Goal: Use online tool/utility: Utilize a website feature to perform a specific function

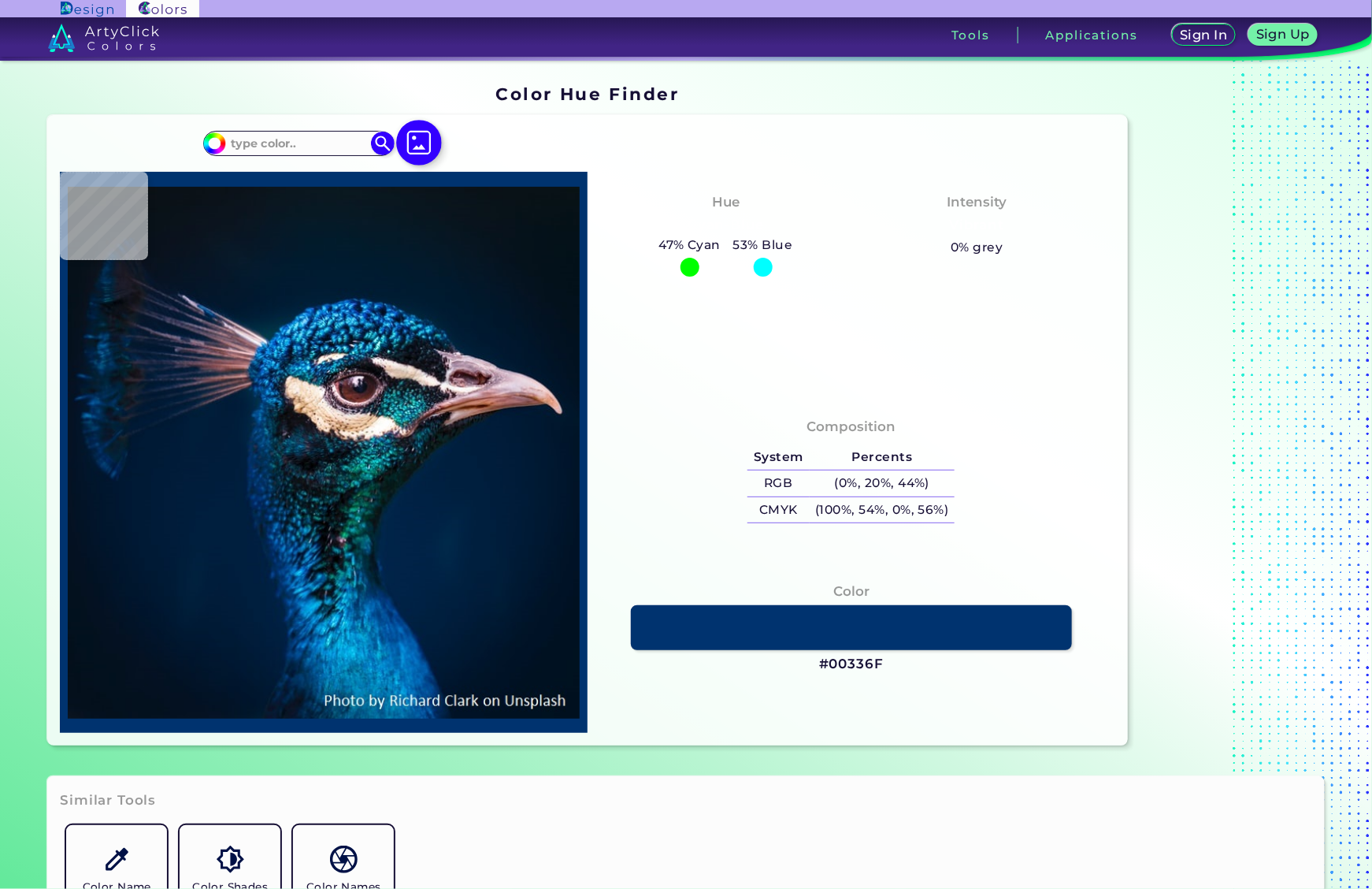
click at [417, 140] on img at bounding box center [419, 142] width 45 height 45
click at [0, 0] on input "file" at bounding box center [0, 0] width 0 height 0
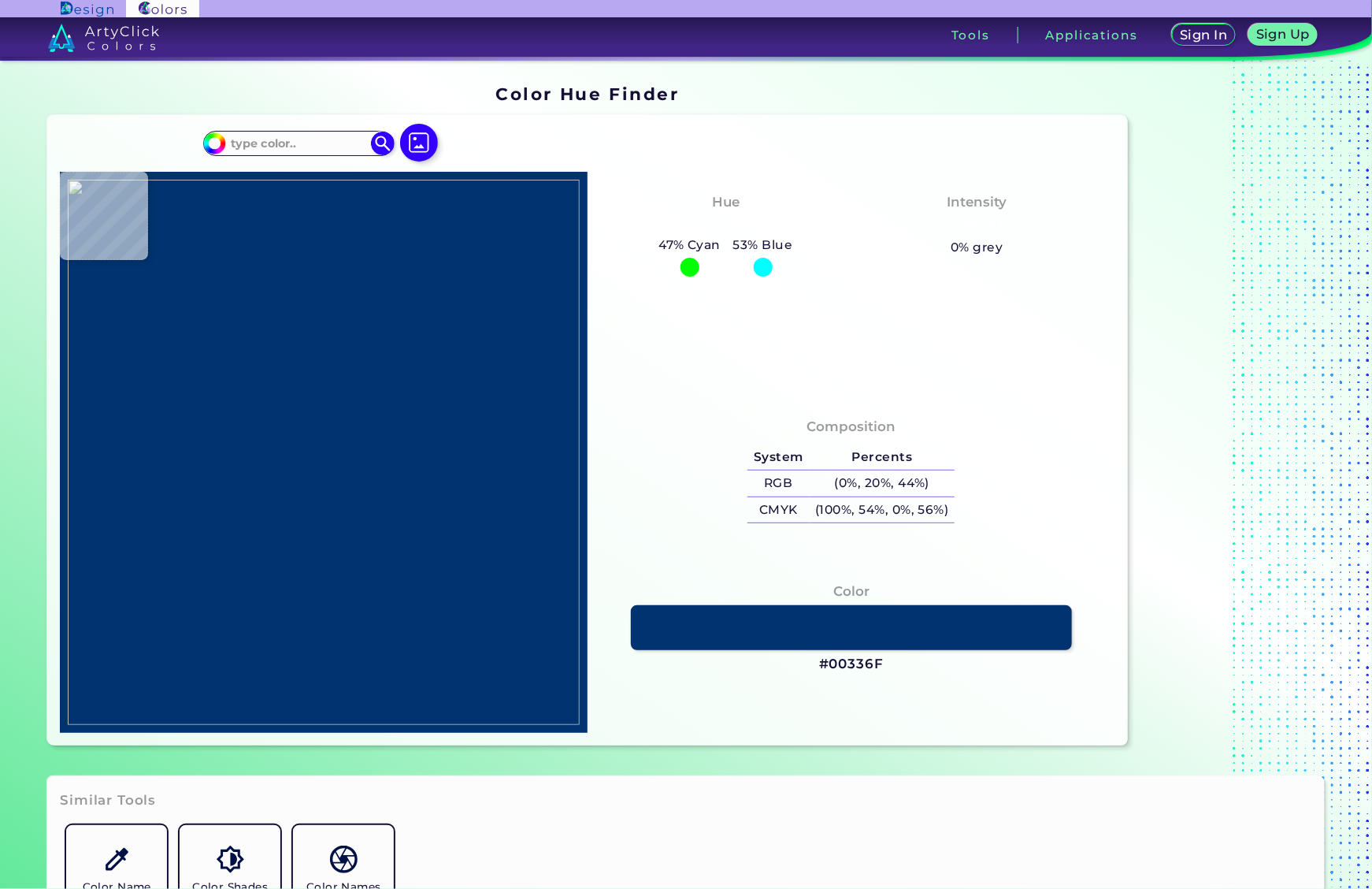
type input "#000000"
type input "#e2e2e0"
type input "#E2E2E0"
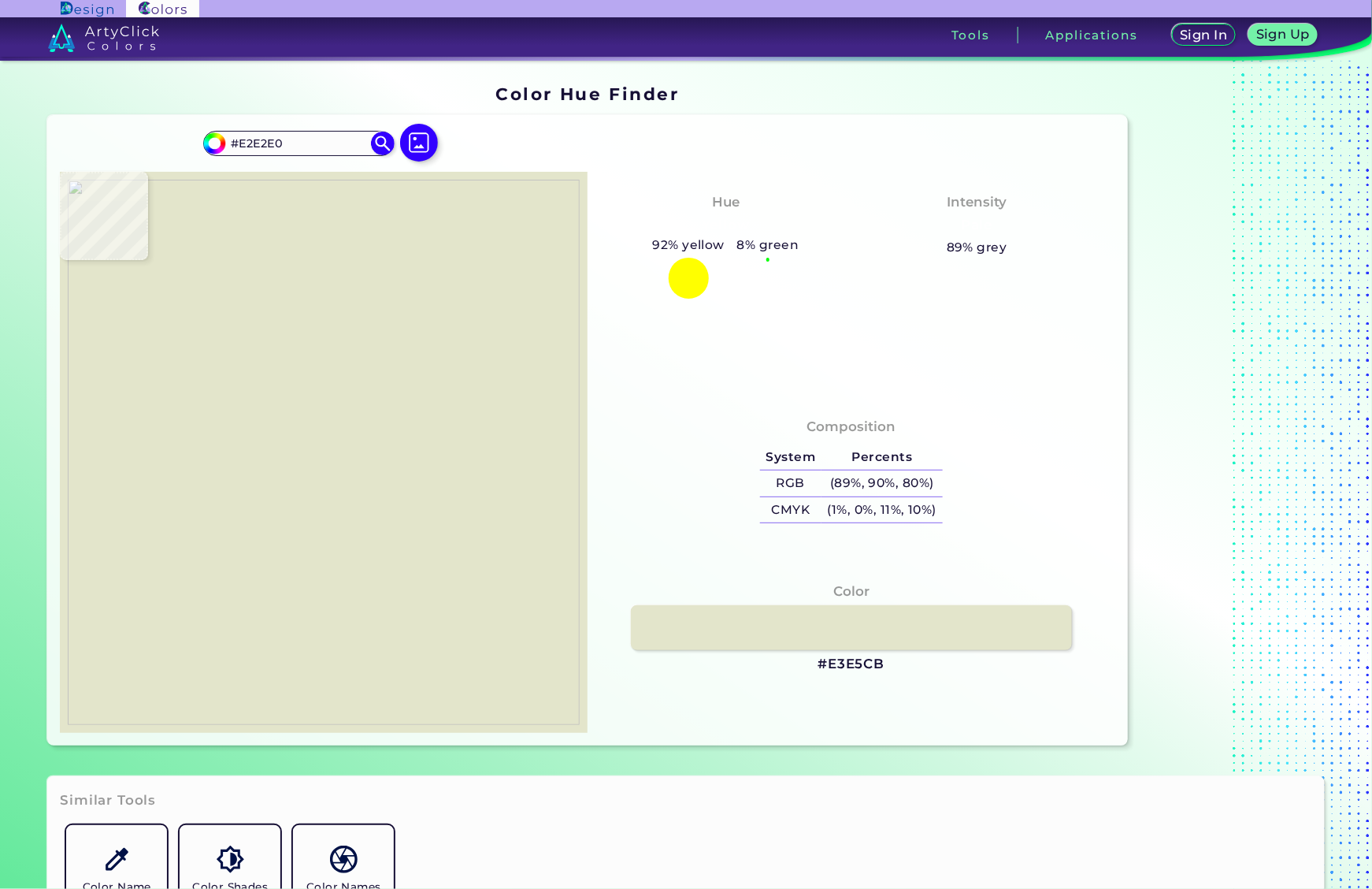
type input "#e3e5cb"
type input "#E3E5CB"
type input "#e1e4c8"
type input "#E1E4C8"
type input "#e4e7cc"
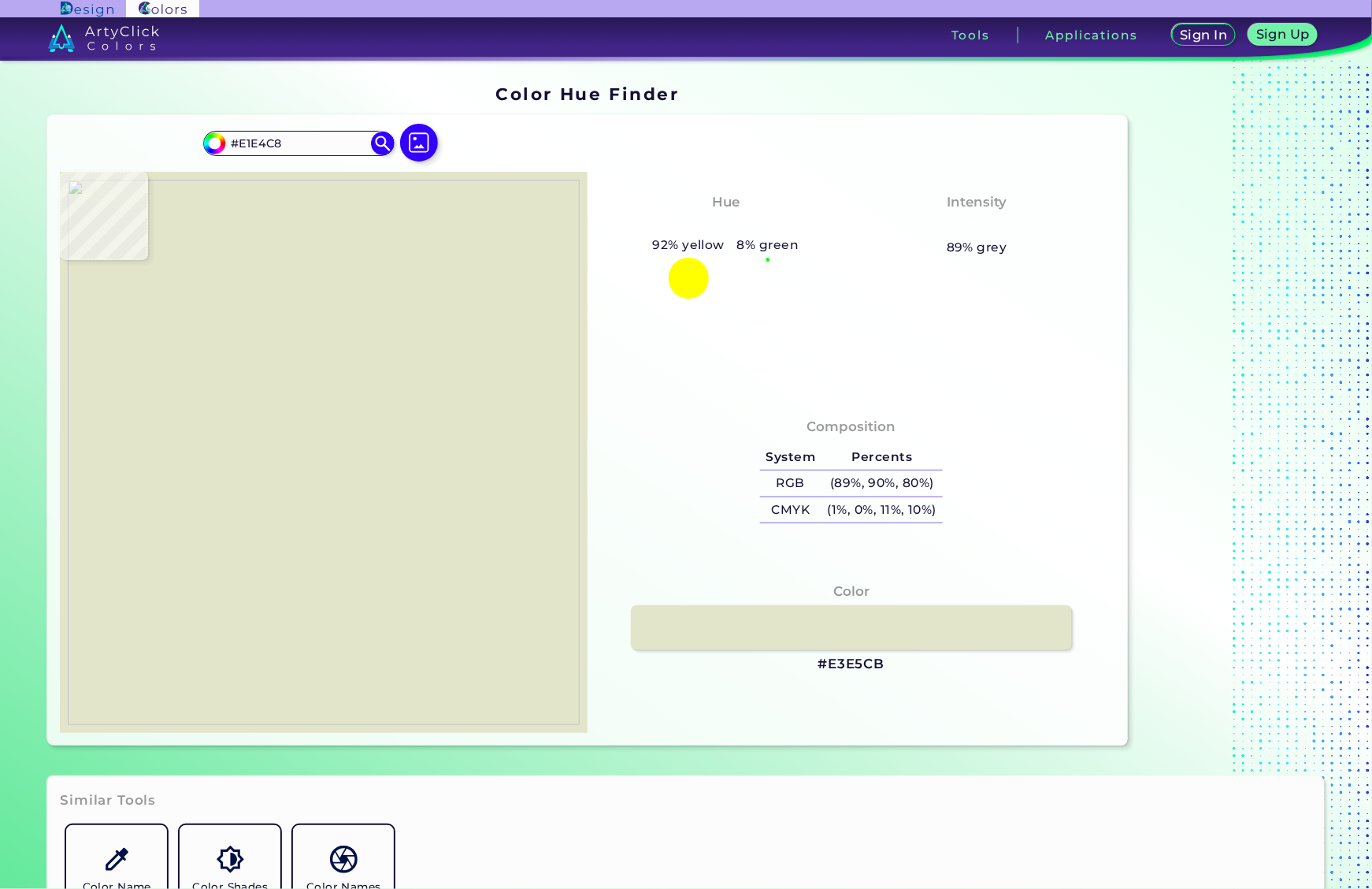
type input "#E4E7CC"
type input "#e0e3c8"
type input "#E0E3C8"
type input "#e3e6cb"
type input "#E3E6CB"
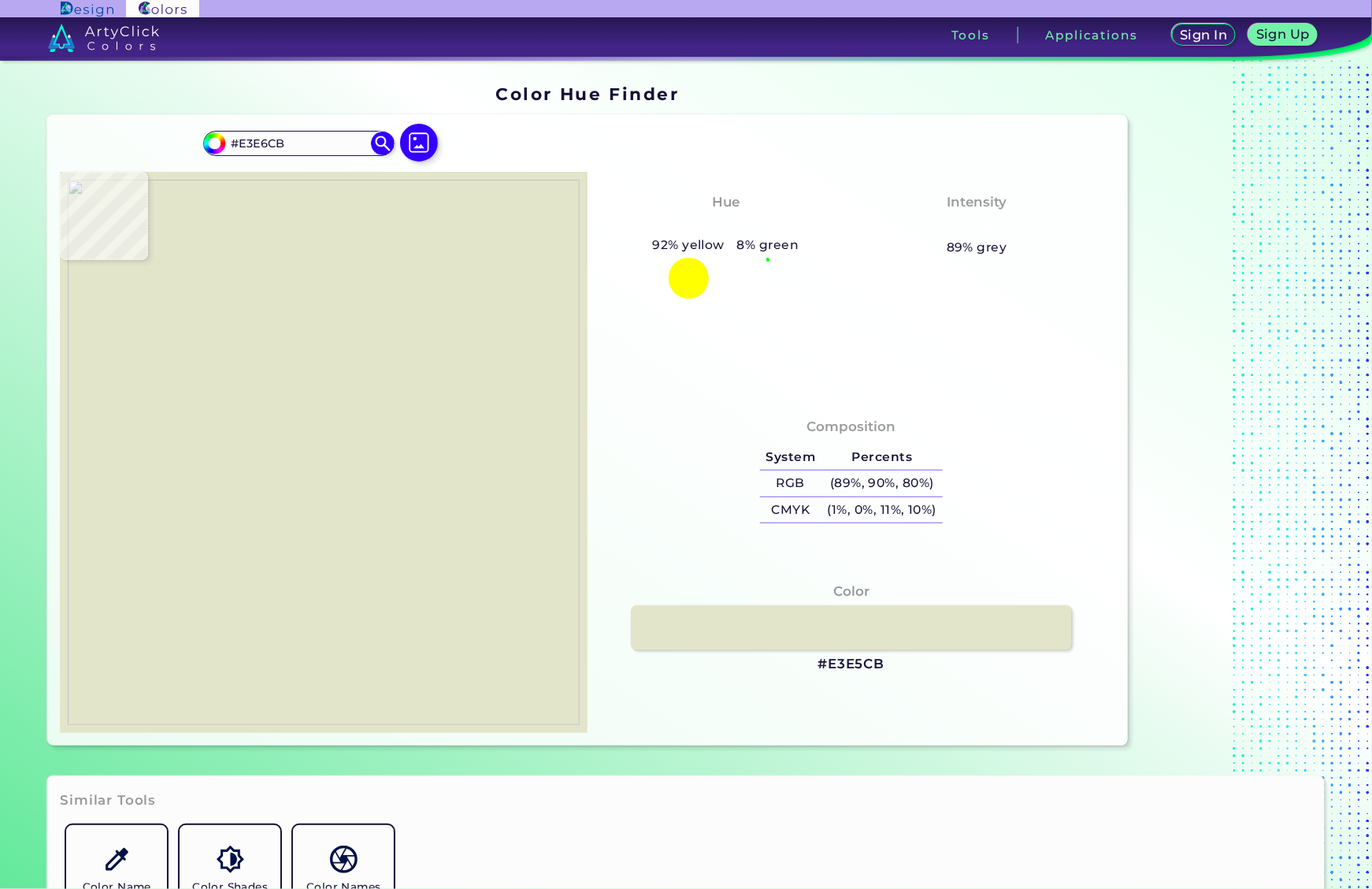
type input "#dfe2c5"
type input "#DFE2C5"
type input "#e0e3c6"
type input "#E0E3C6"
type input "#e2e5ca"
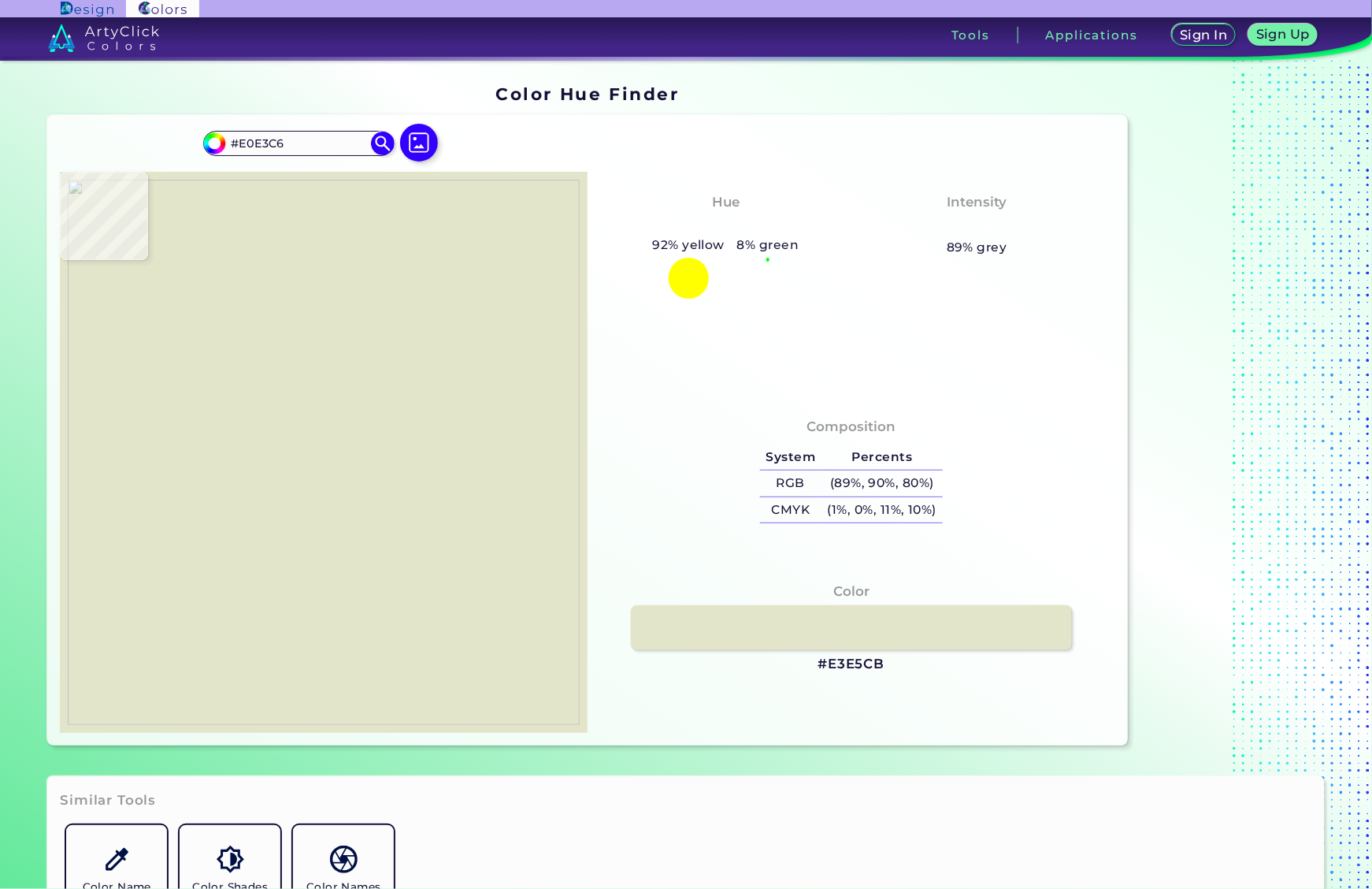
type input "#E2E5CA"
type input "#e0e3c5"
type input "#E0E3C5"
type input "#dde0c1"
type input "#DDE0C1"
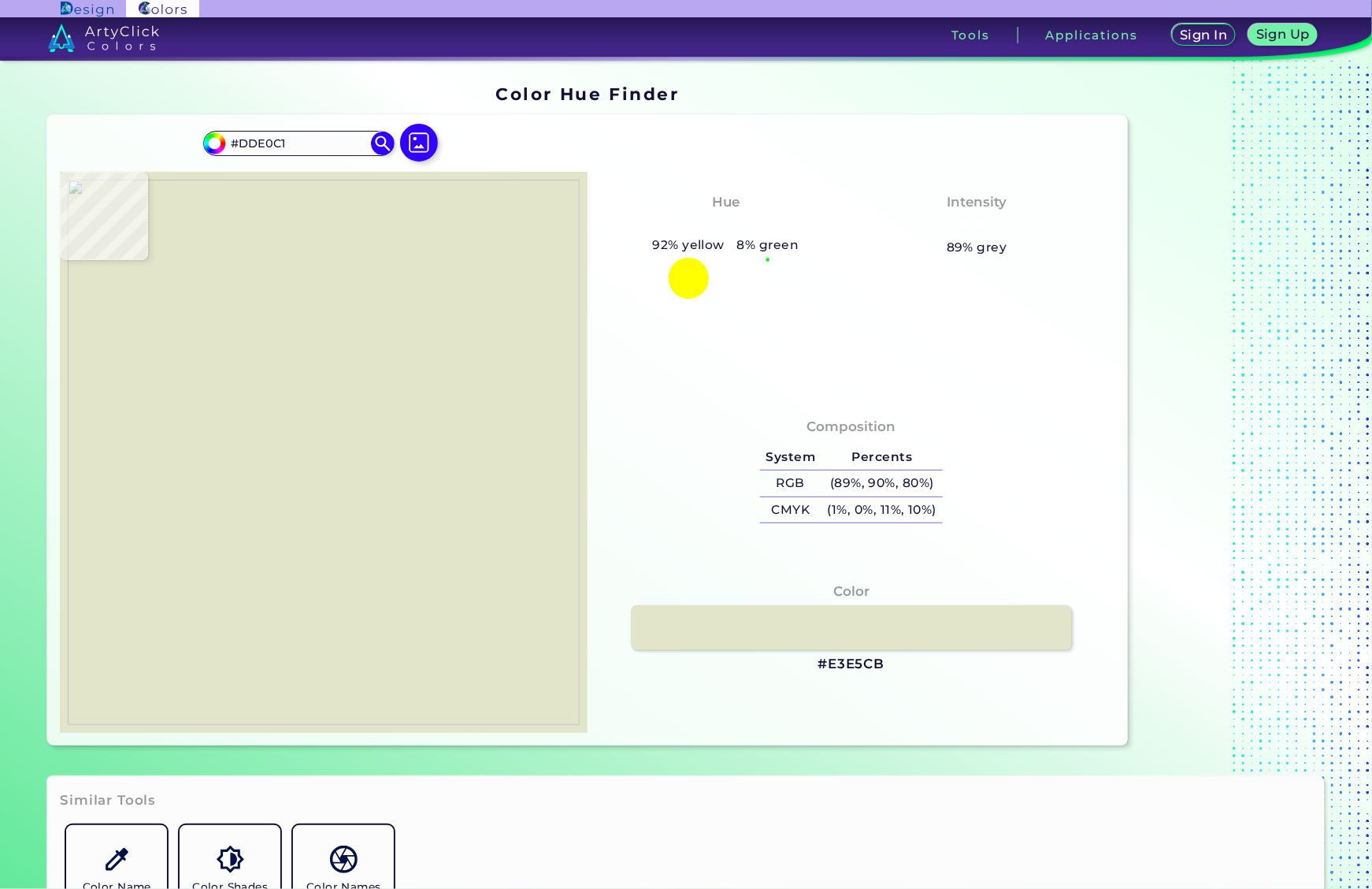
type input "#e1e4c7"
type input "#E1E4C7"
type input "#dfe2c4"
type input "#DFE2C4"
type input "#e1e4c7"
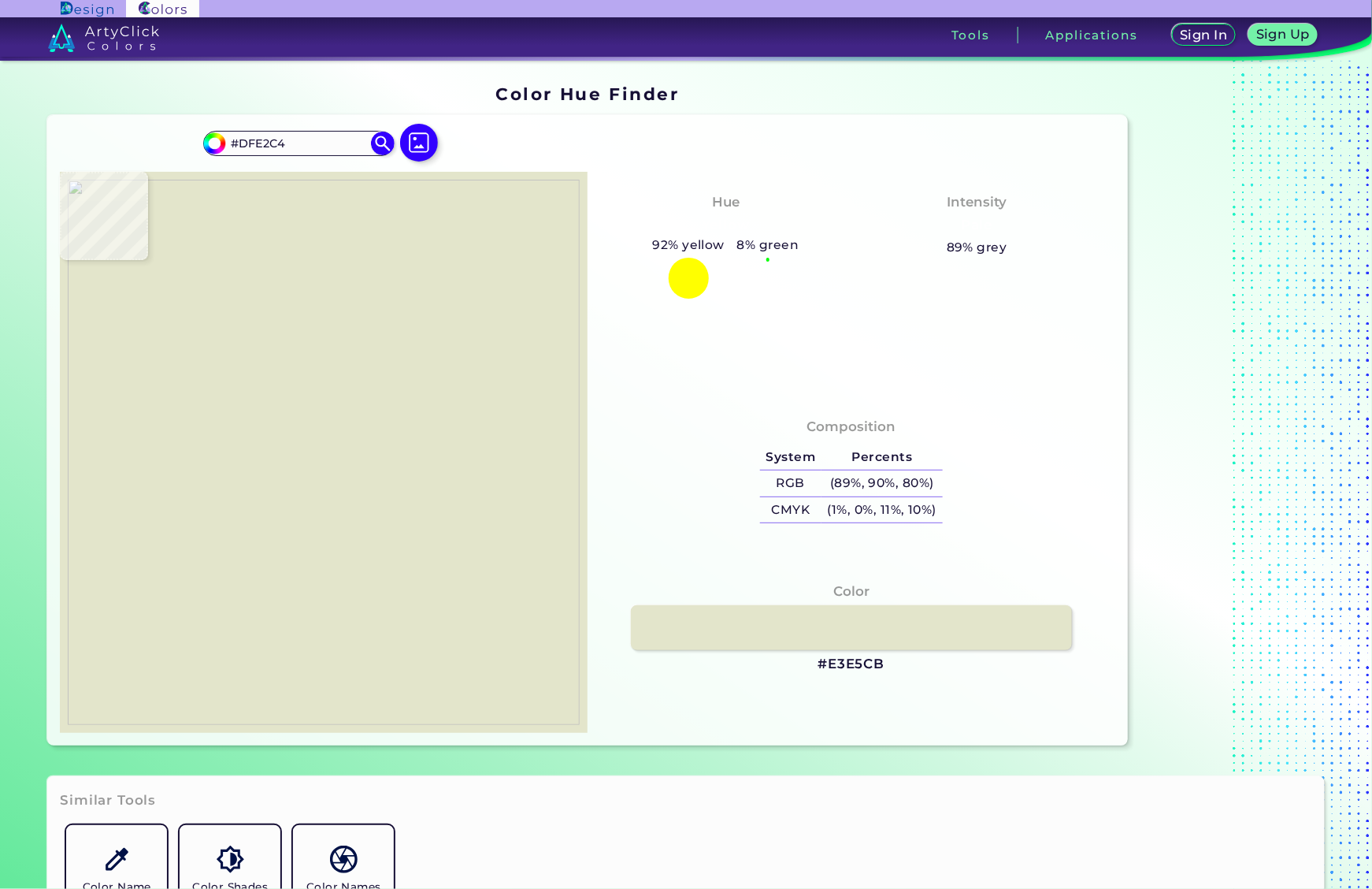
type input "#E1E4C7"
type input "#e2e5ca"
type input "#E2E5CA"
type input "#dfe2c3"
type input "#DFE2C3"
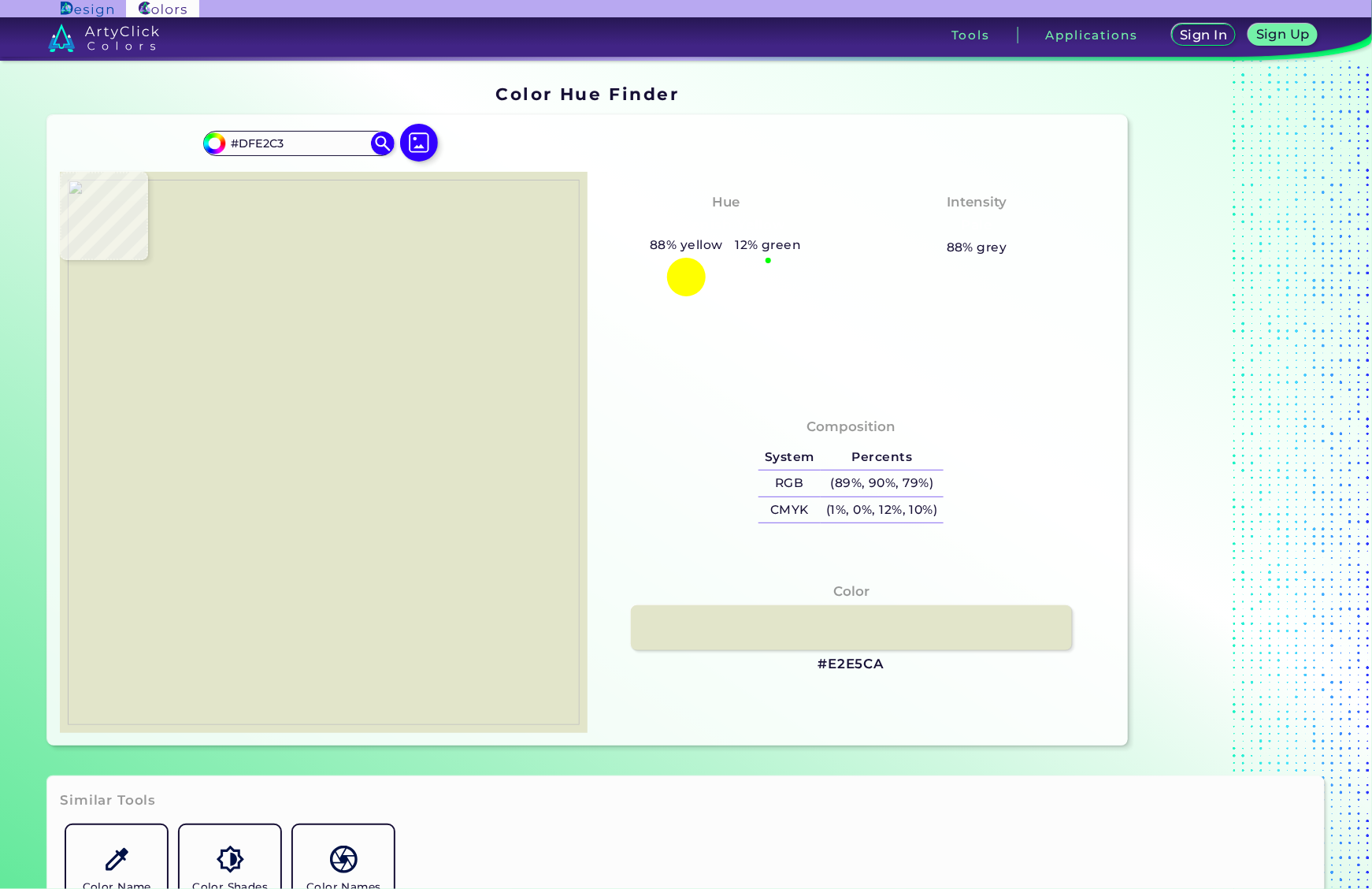
type input "#e1e4c9"
type input "#E1E4C9"
type input "#e3e6cd"
type input "#E3E6CD"
type input "#e5e8cf"
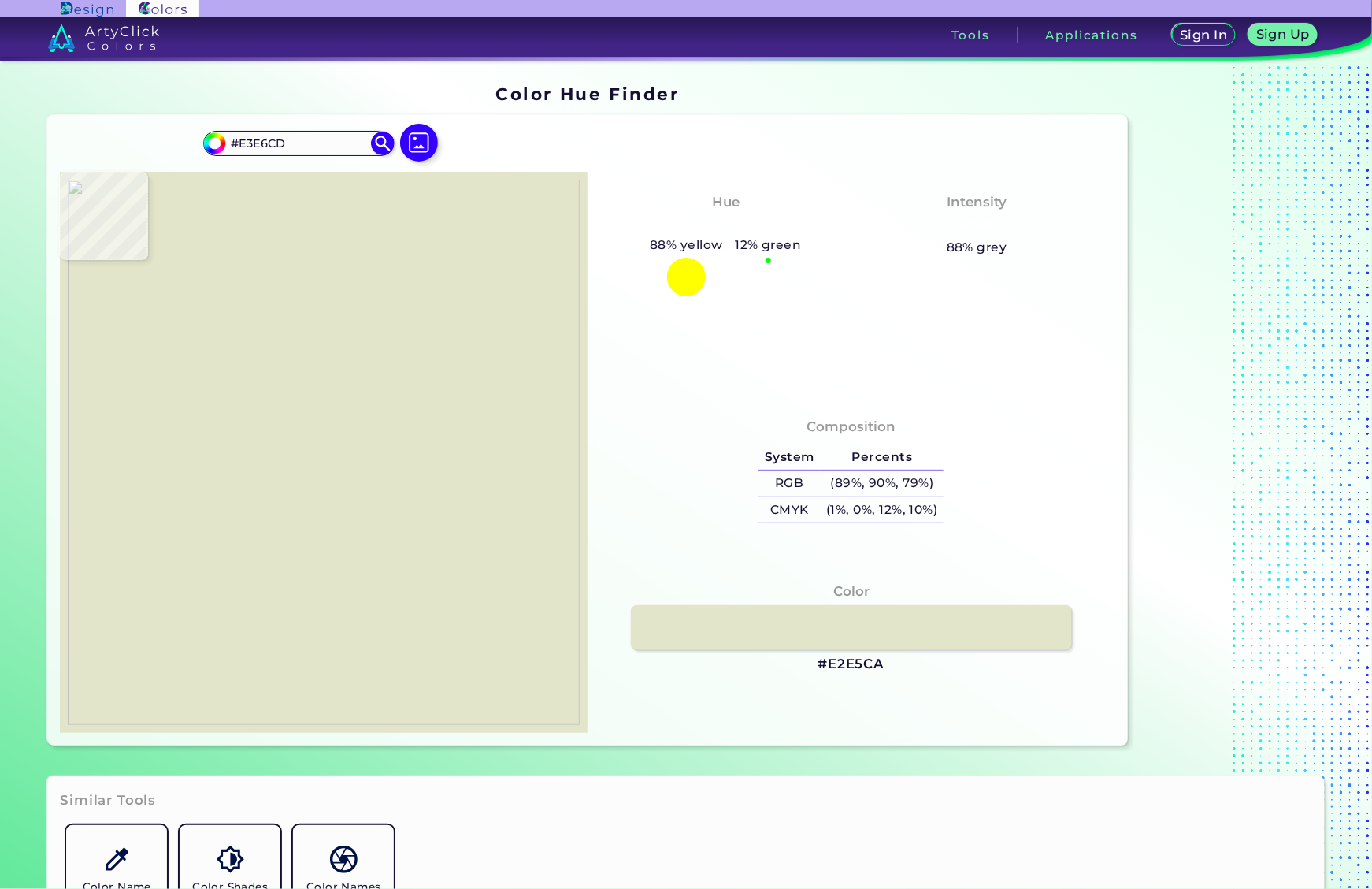
type input "#E5E8CF"
type input "#e3e6cb"
type input "#E3E6CB"
type input "#e2e5c8"
type input "#E2E5C8"
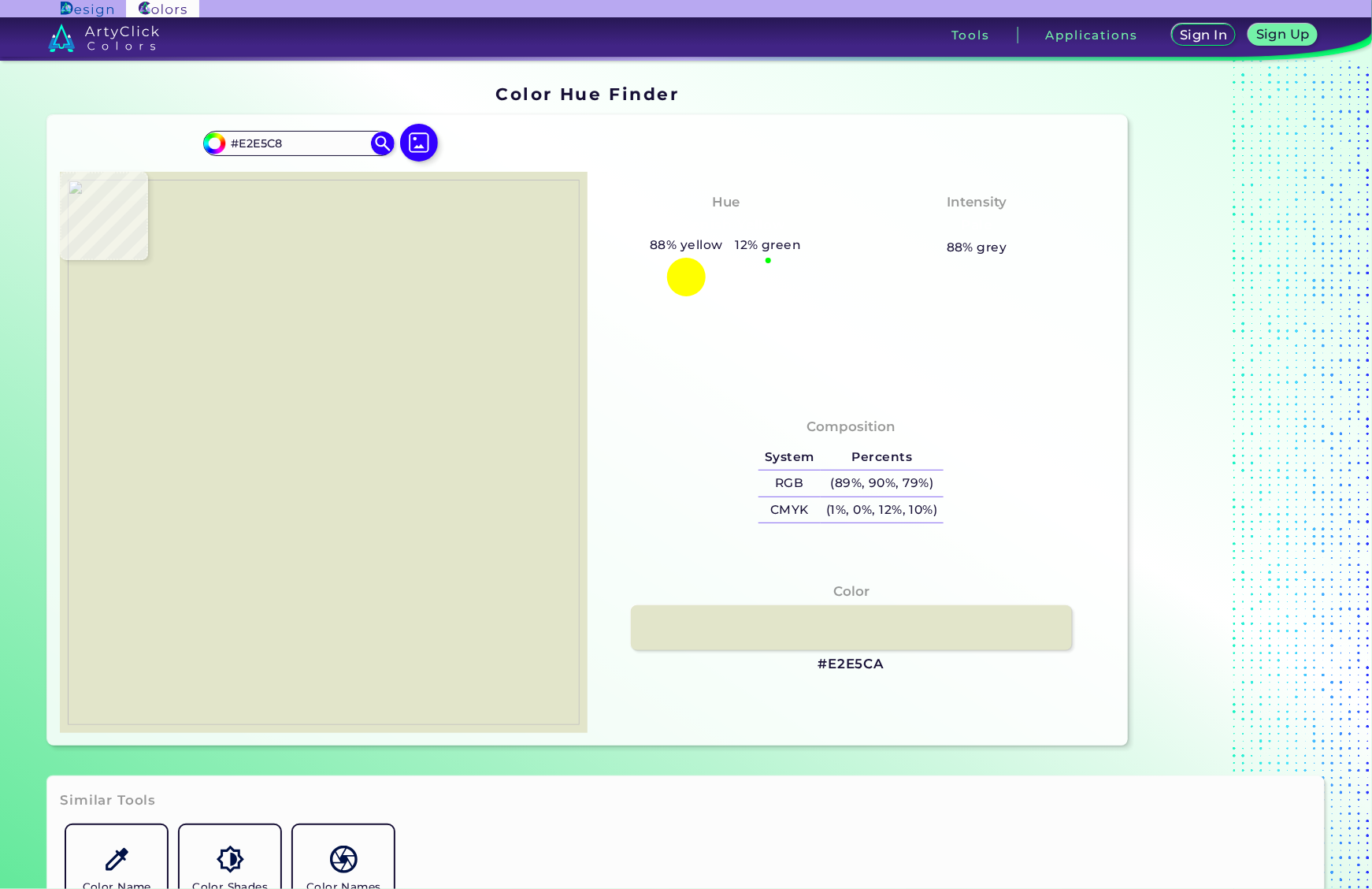
type input "#e3e6cb"
type input "#E3E6CB"
type input "#dfe2c5"
type input "#DFE2C5"
type input "#dfe2c7"
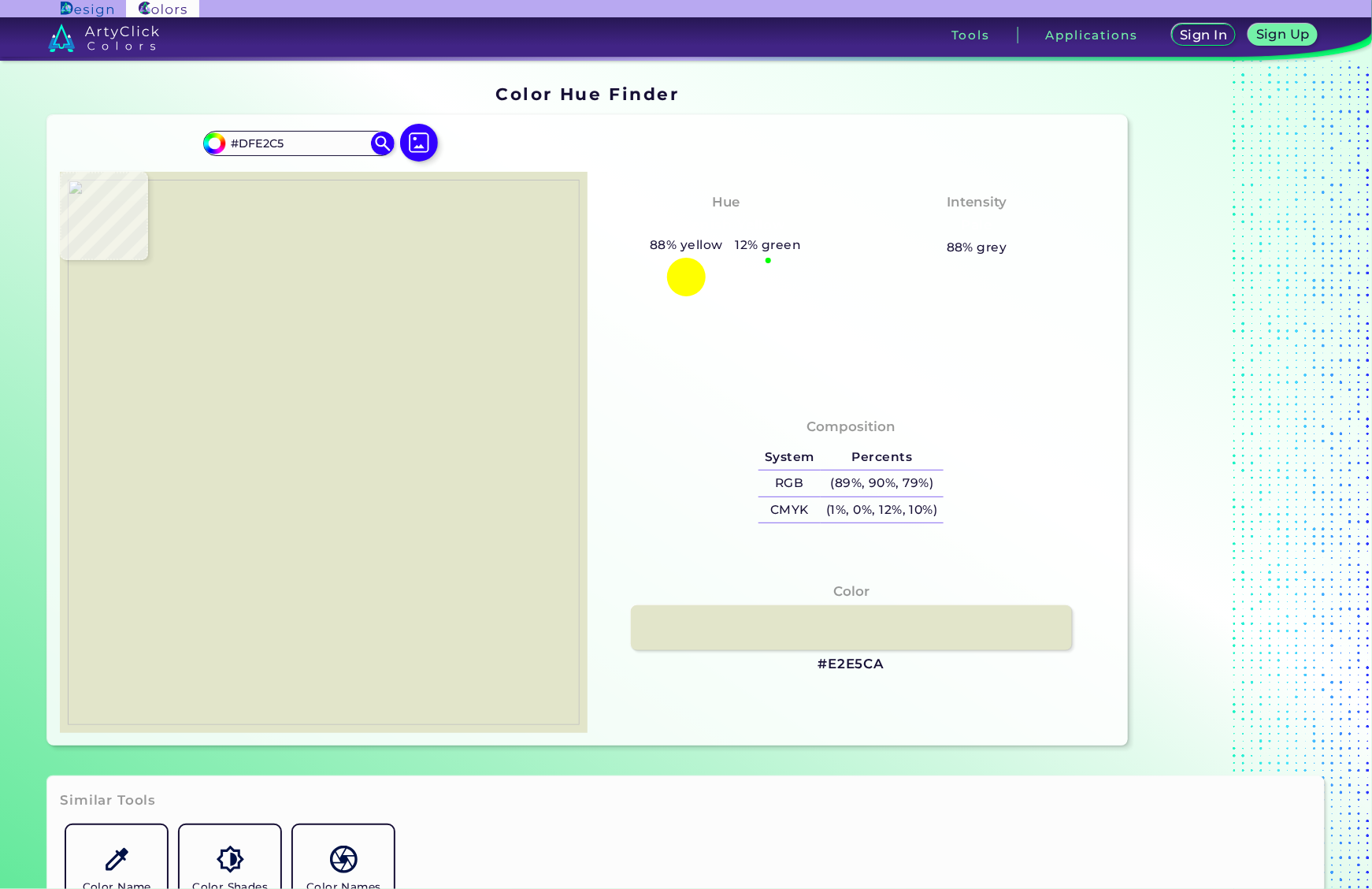
type input "#DFE2C7"
type input "#dde0c4"
type input "#DDE0C4"
type input "#e0e3c8"
type input "#E0E3C8"
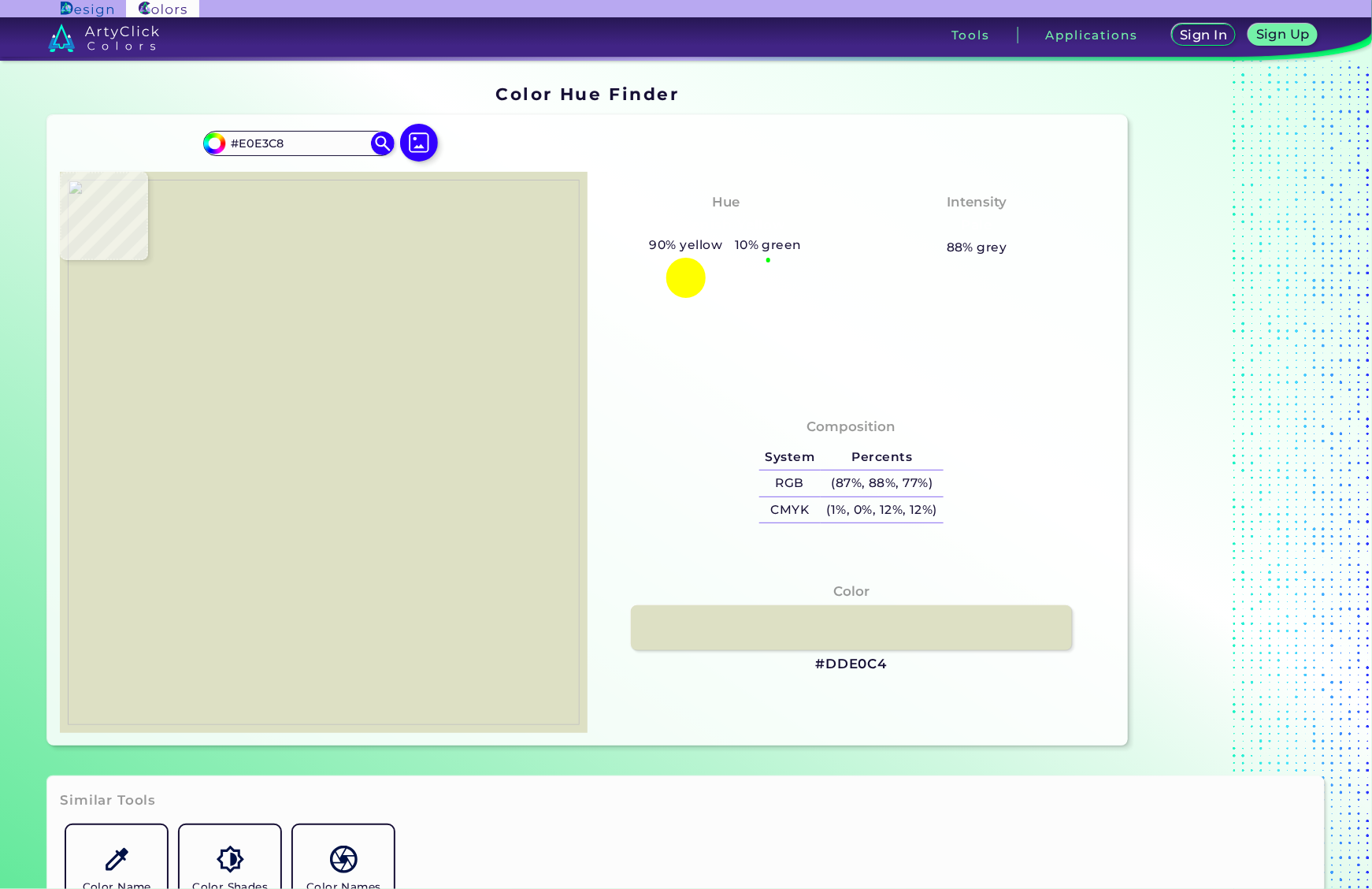
type input "#e2e5ca"
type input "#E2E5CA"
type input "#e0e3c7"
type input "#E0E3C7"
type input "#e0e3c8"
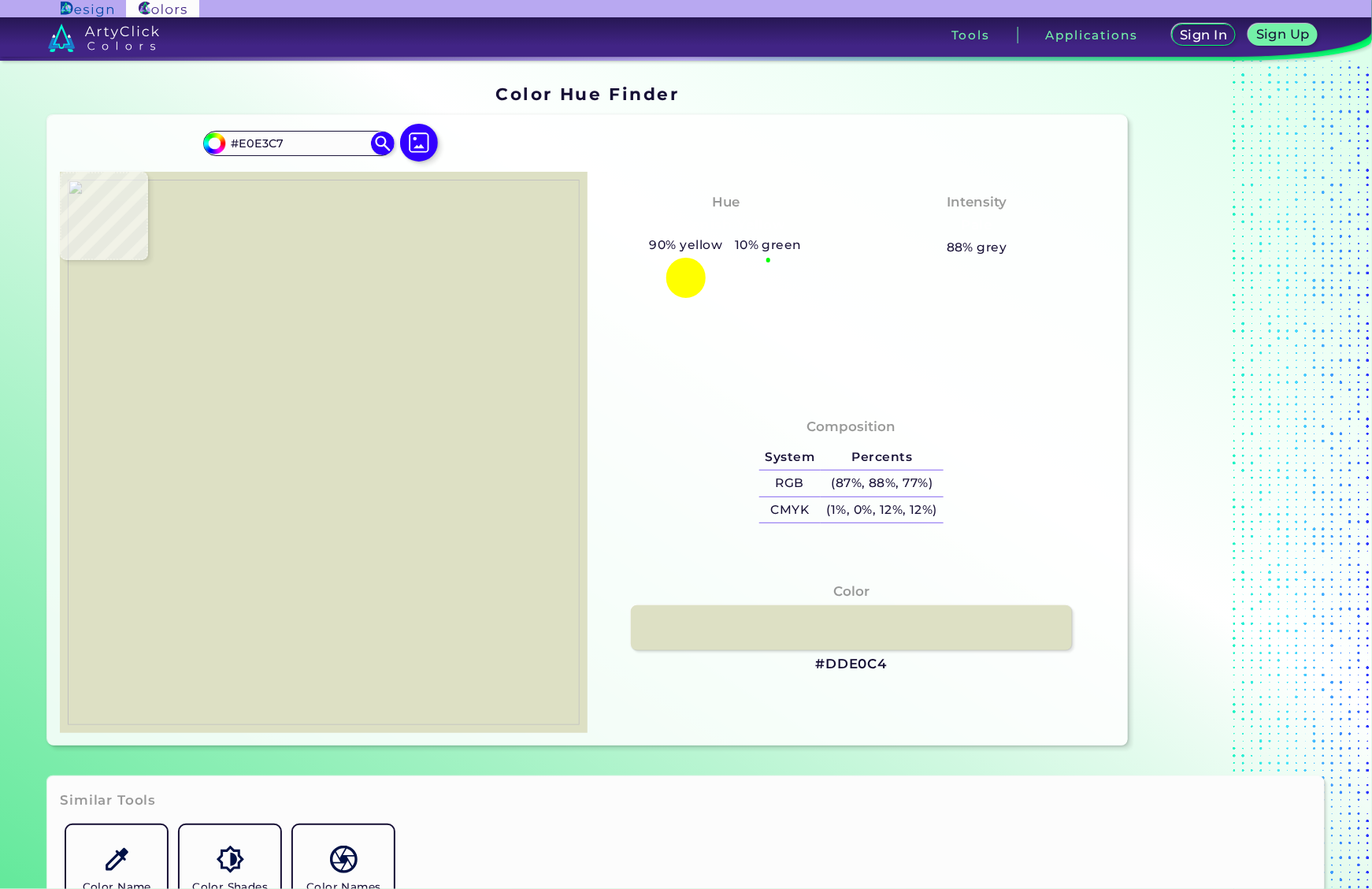
type input "#E0E3C8"
type input "#e1e4c9"
type input "#E1E4C9"
type input "#e0e3c8"
type input "#E0E3C8"
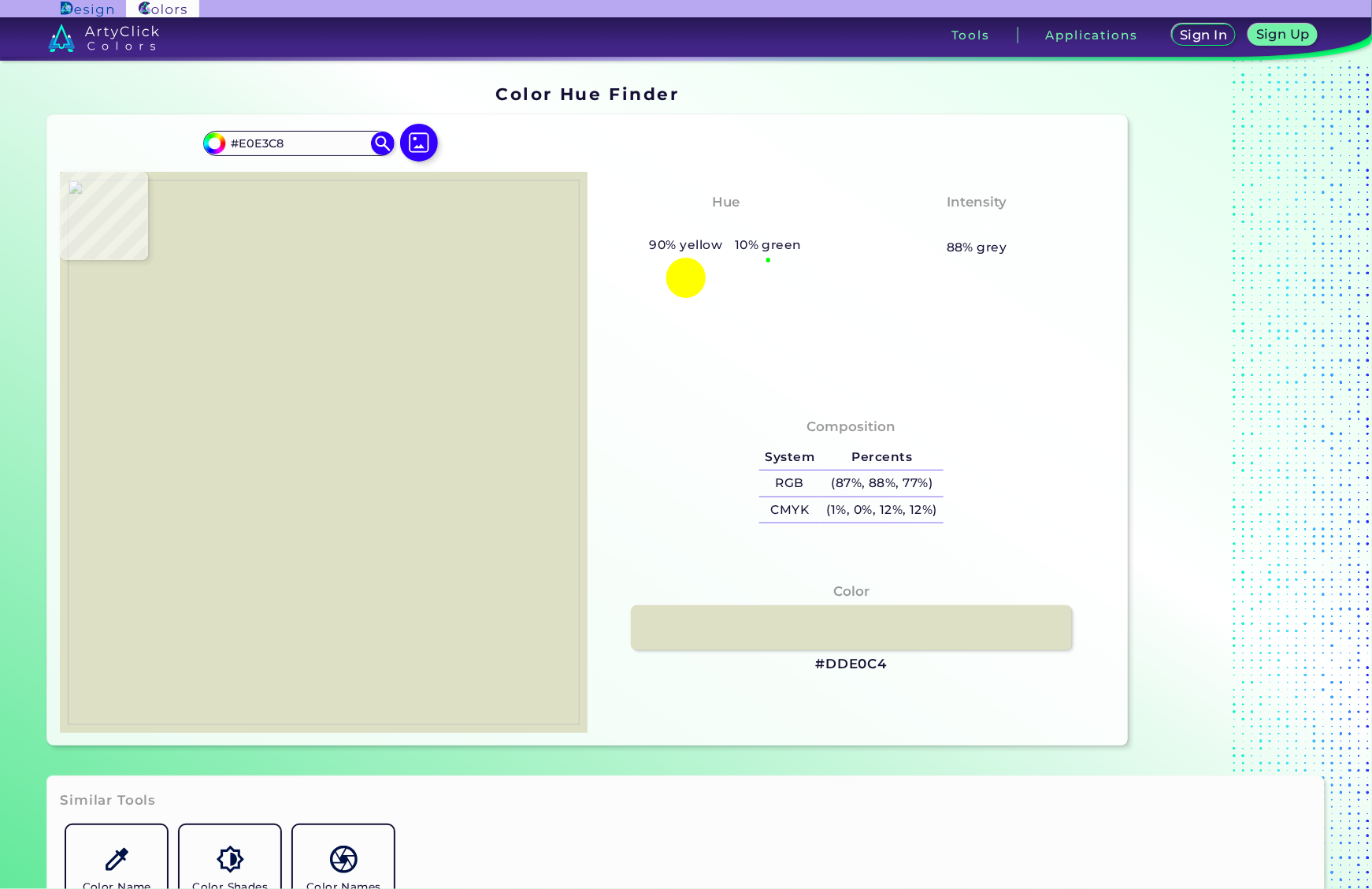
type input "#e3e6cb"
type input "#E3E6CB"
type input "#e2e5ca"
type input "#E2E5CA"
type input "#e3e6cb"
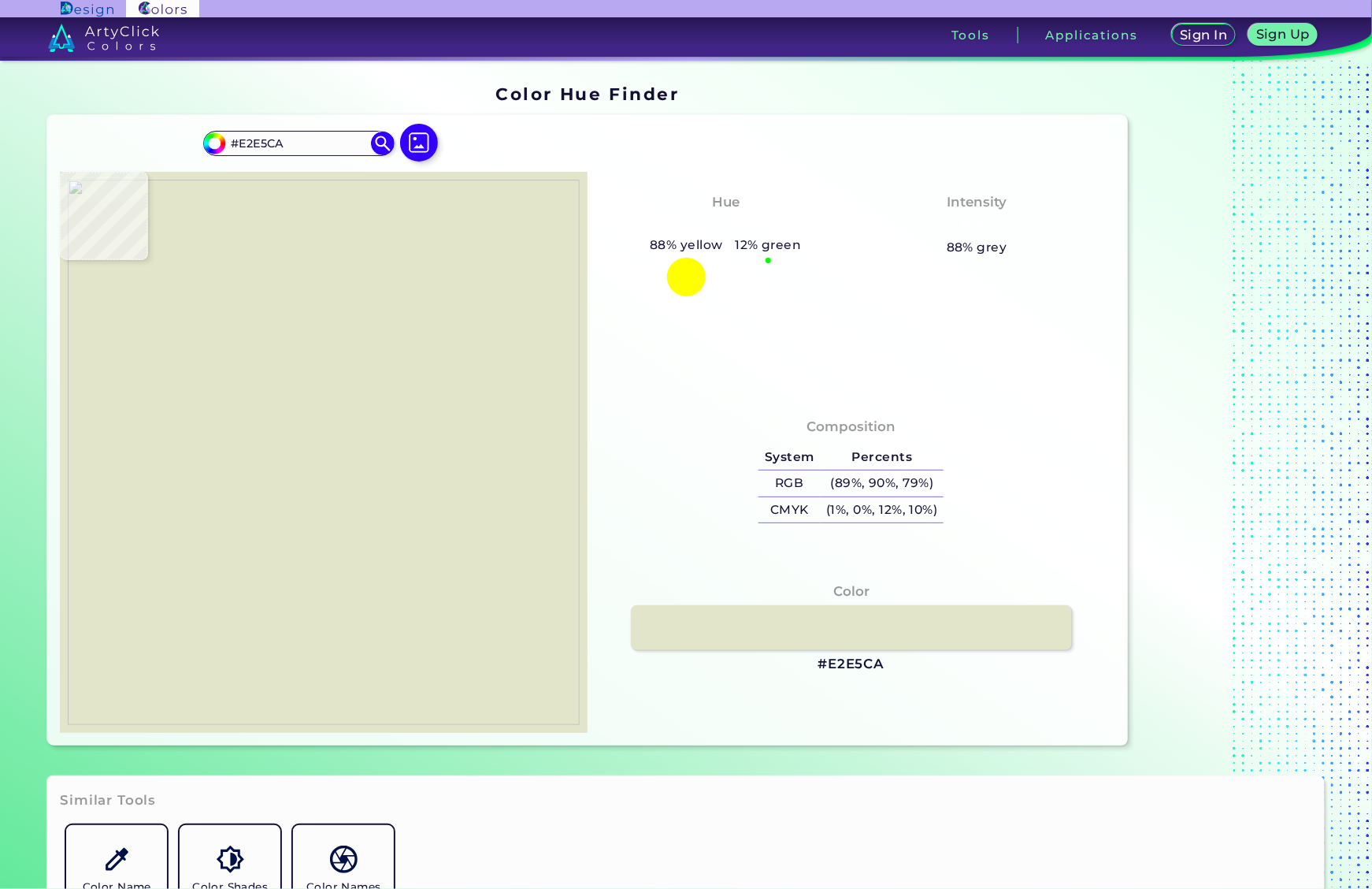
type input "#E3E6CB"
type input "#e3e7cc"
type input "#E3E7CC"
type input "#e2e5ca"
type input "#E2E5CA"
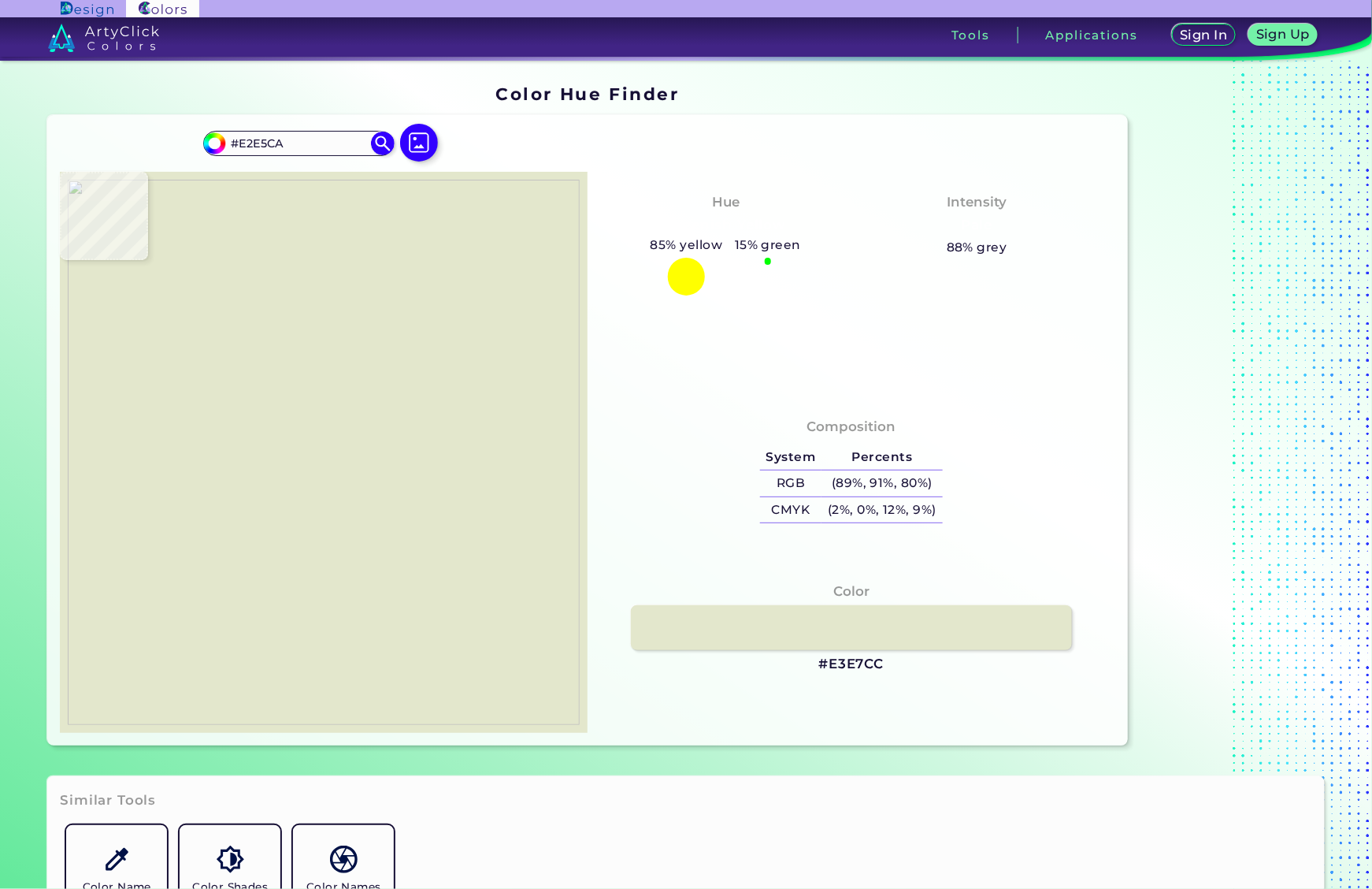
type input "#e3e6cb"
type input "#E3E6CB"
type input "#e0e3c8"
type input "#E0E3C8"
type input "#e1e4c7"
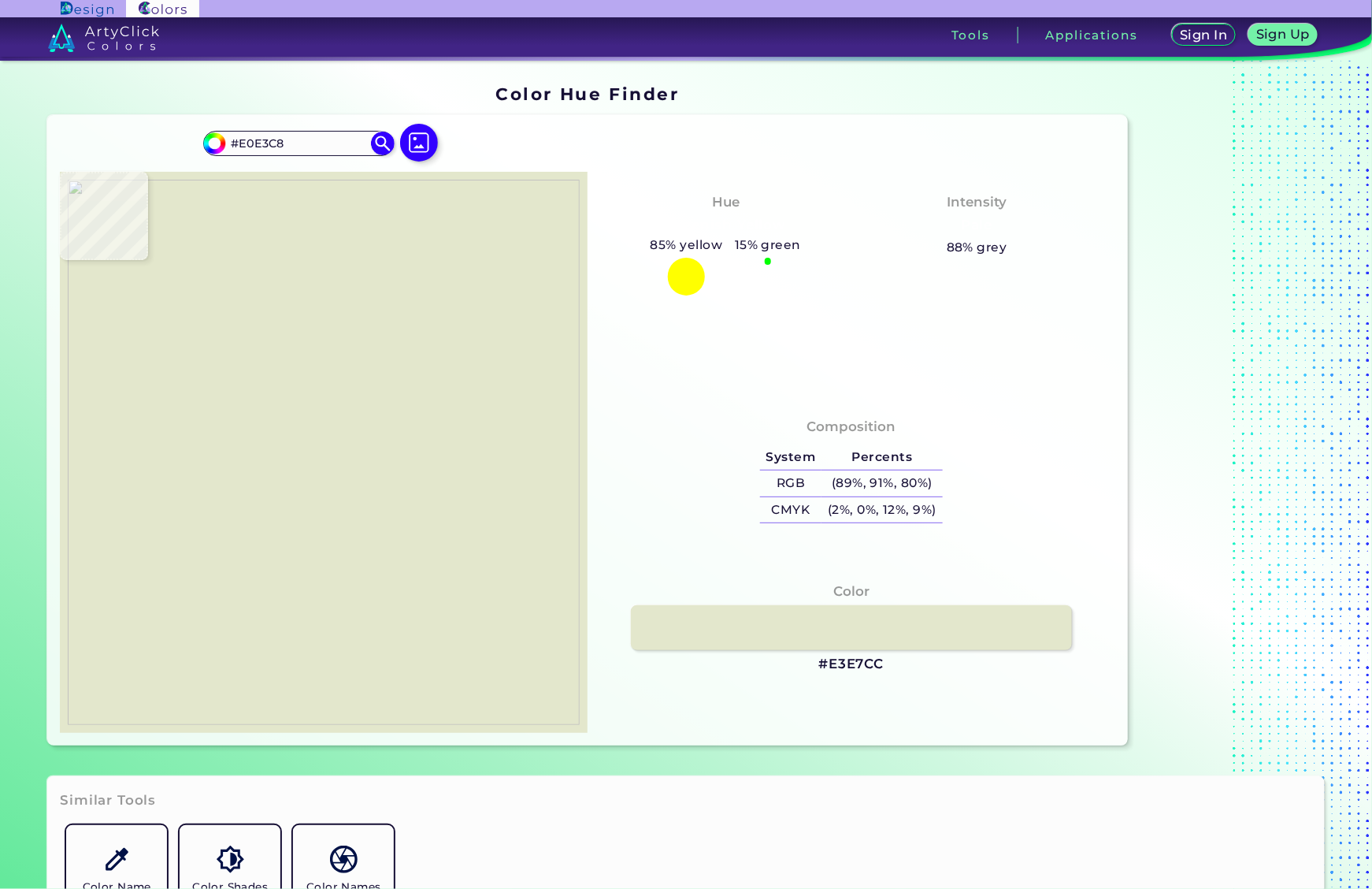
type input "#E1E4C7"
type input "#e2e5ca"
type input "#E2E5CA"
type input "#e2e5c8"
type input "#E2E5C8"
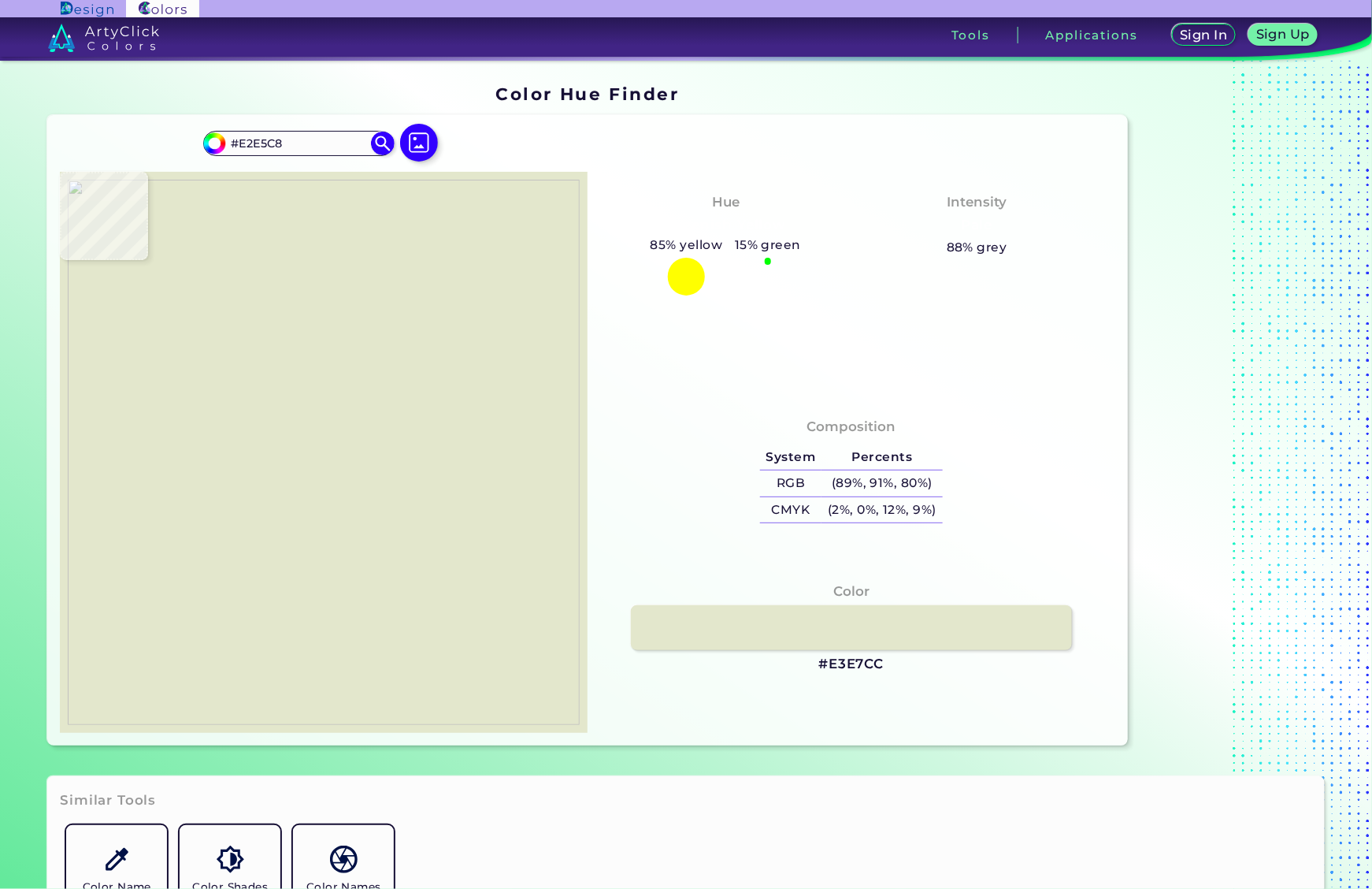
type input "#e2e5ca"
type input "#E2E5CA"
type input "#e0e3c8"
type input "#E0E3C8"
type input "#e1e4c9"
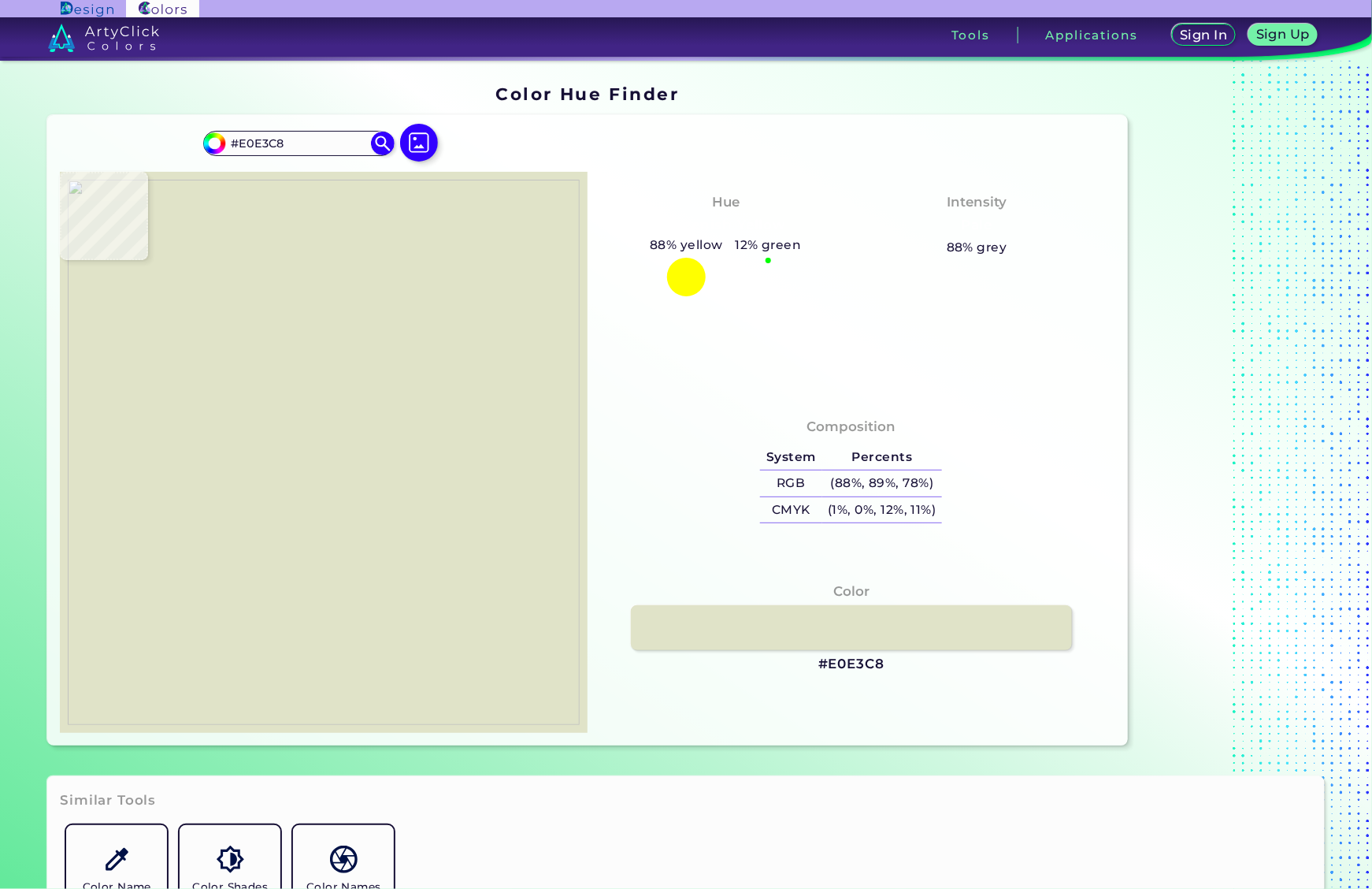
type input "#E1E4C9"
type input "#e2e5ca"
type input "#E2E5CA"
type input "#e3e6c9"
type input "#E3E6C9"
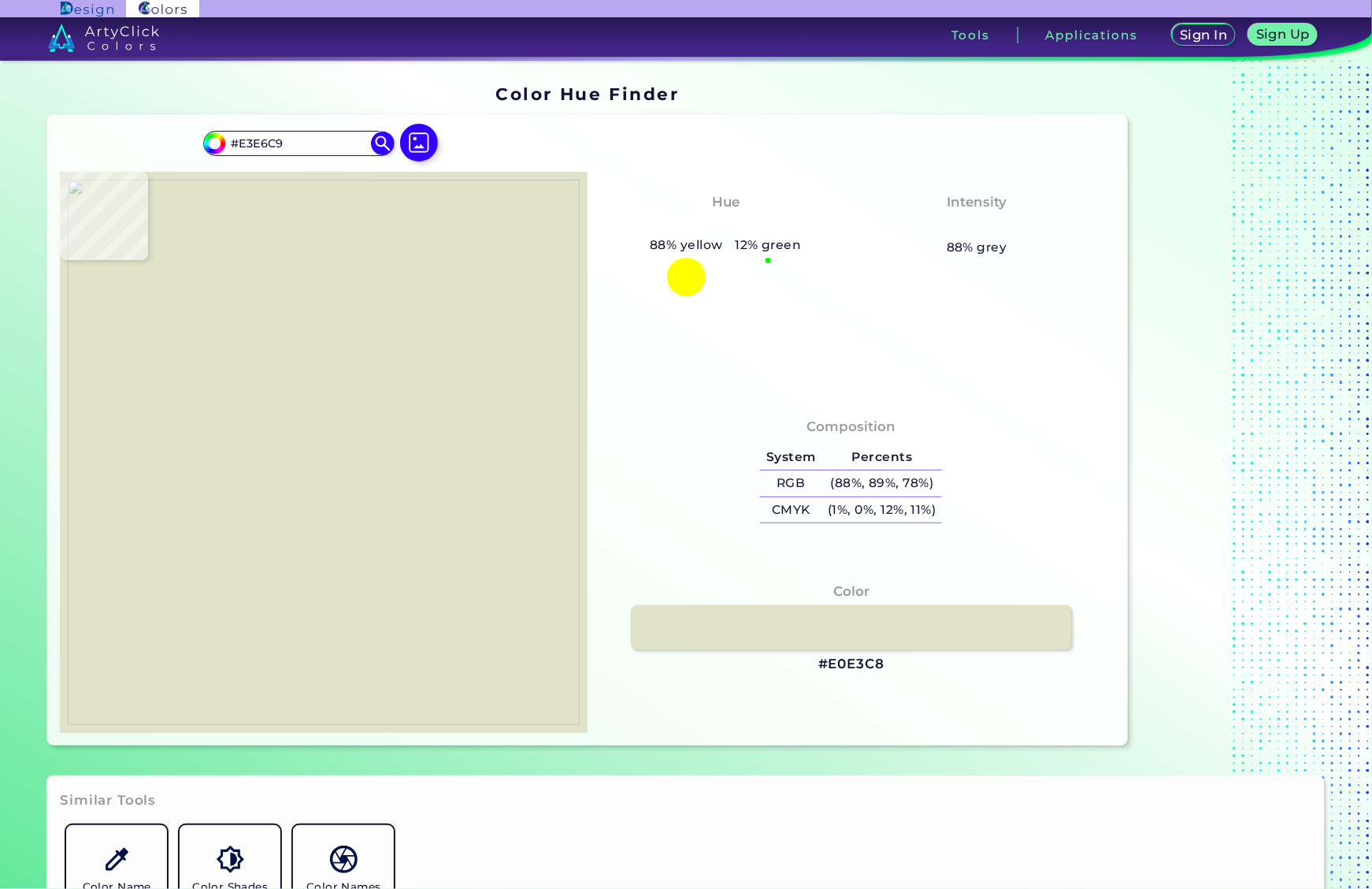
type input "#dfe2c7"
type input "#DFE2C7"
type input "#e1e4c7"
type input "#E1E4C7"
type input "#dee1c6"
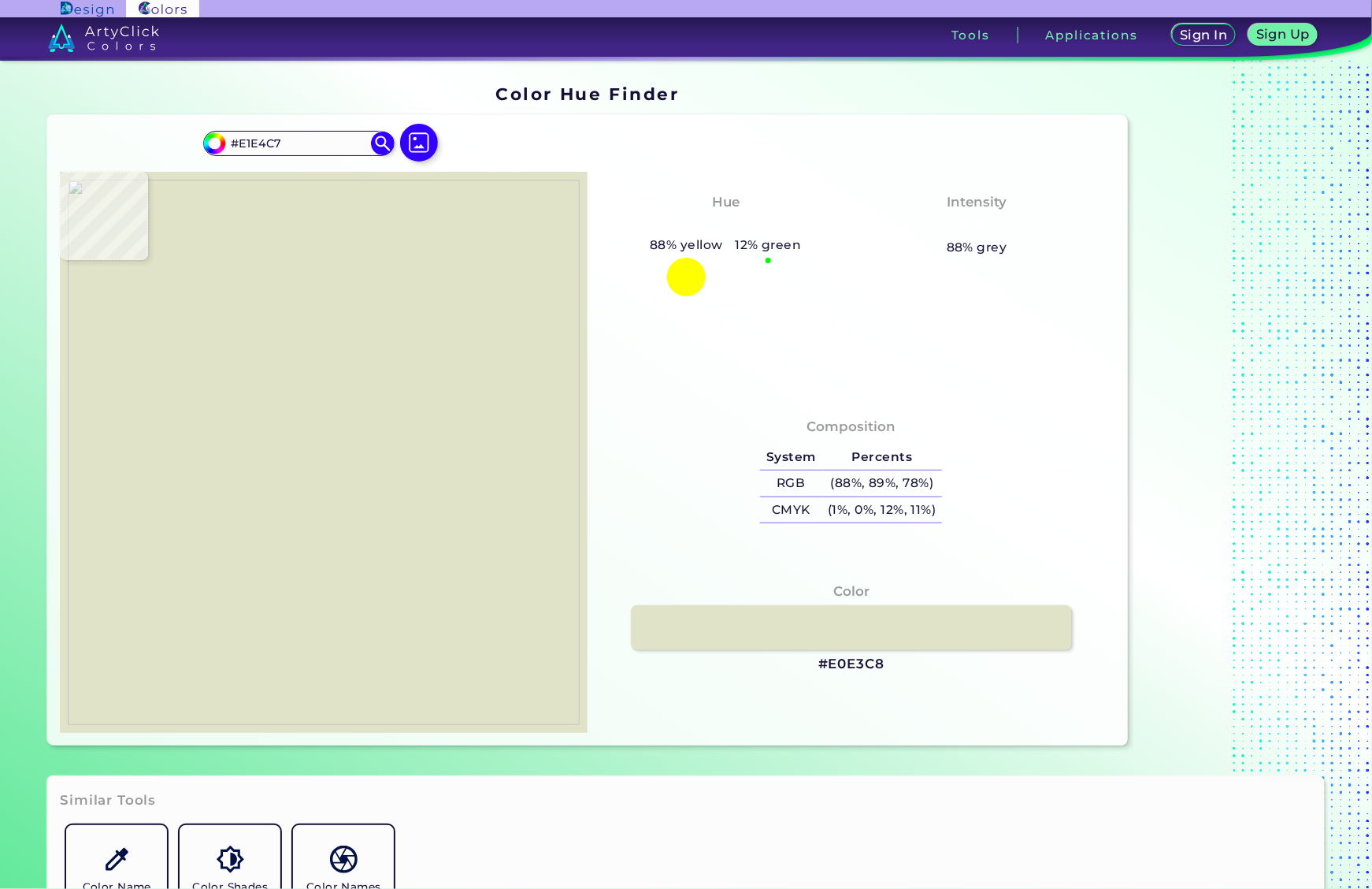
type input "#DEE1C6"
type input "#dcdfc1"
type input "#DCDFC1"
type input "#dcdfc2"
type input "#DCDFC2"
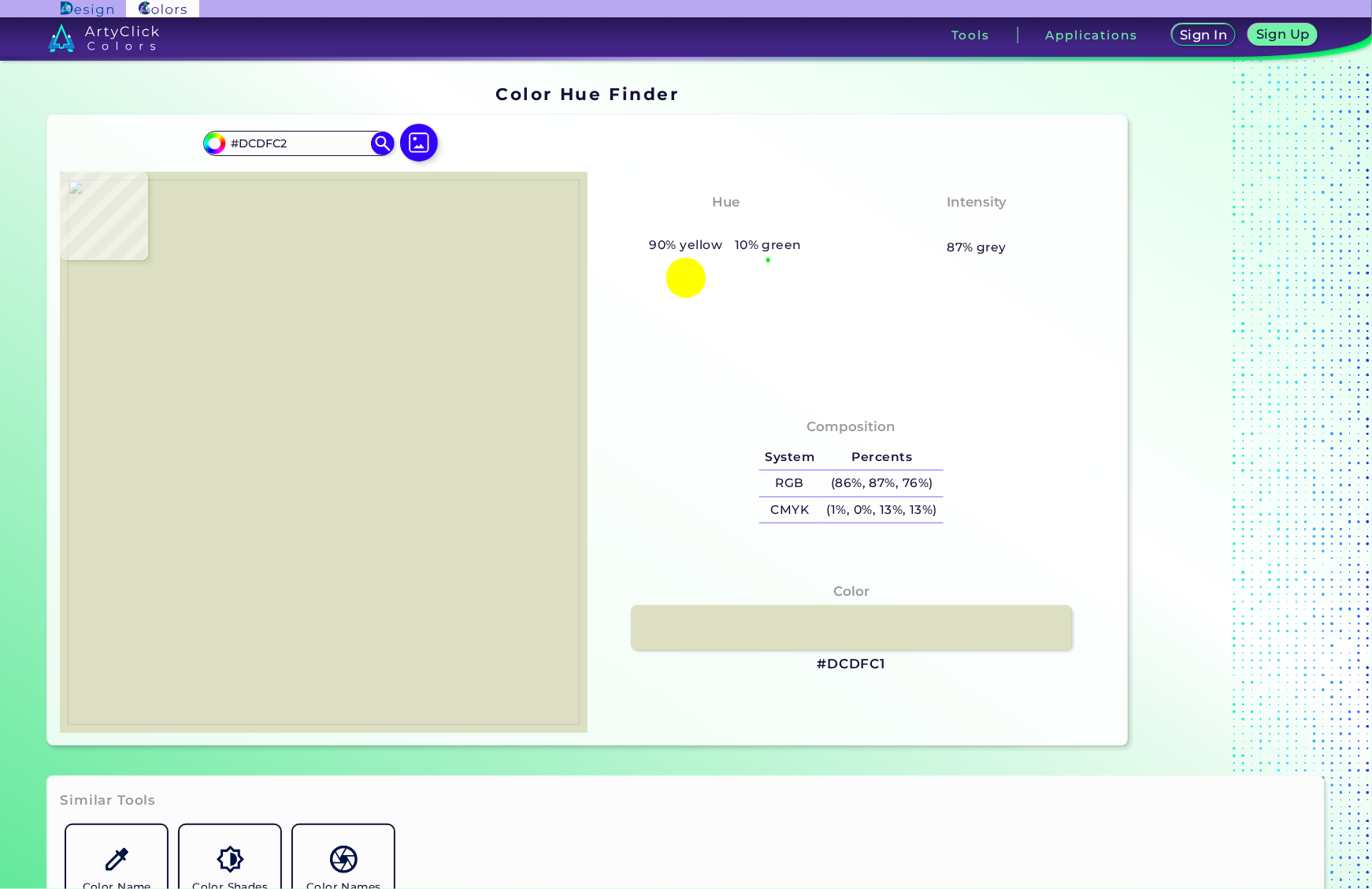
type input "#dde0c2"
type input "#DDE0C2"
type input "#e0e3c9"
type input "#E0E3C9"
type input "#e0e3c8"
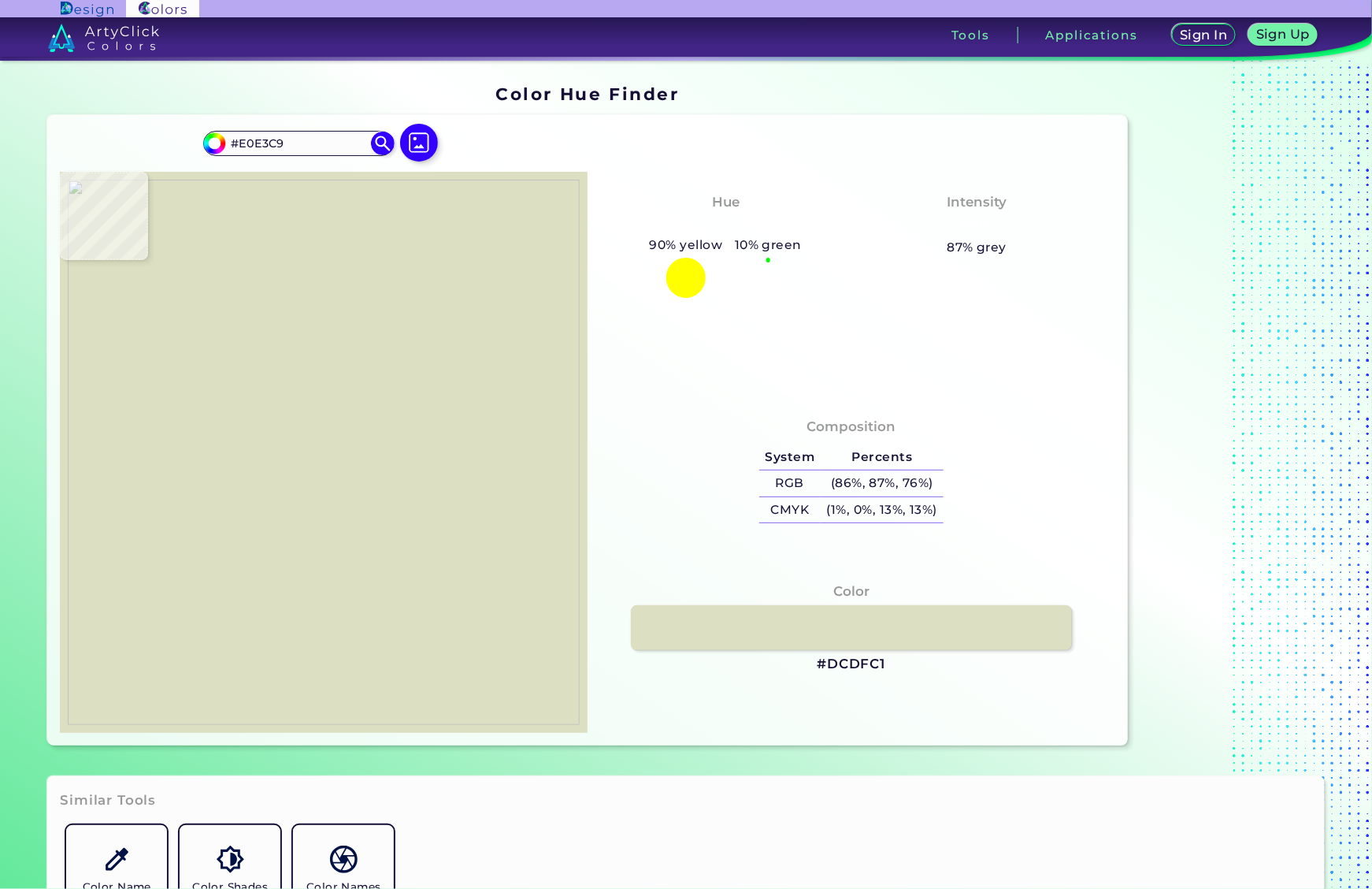
type input "#E0E3C8"
type input "#e0e3c7"
type input "#E0E3C7"
type input "#e0e3c8"
type input "#E0E3C8"
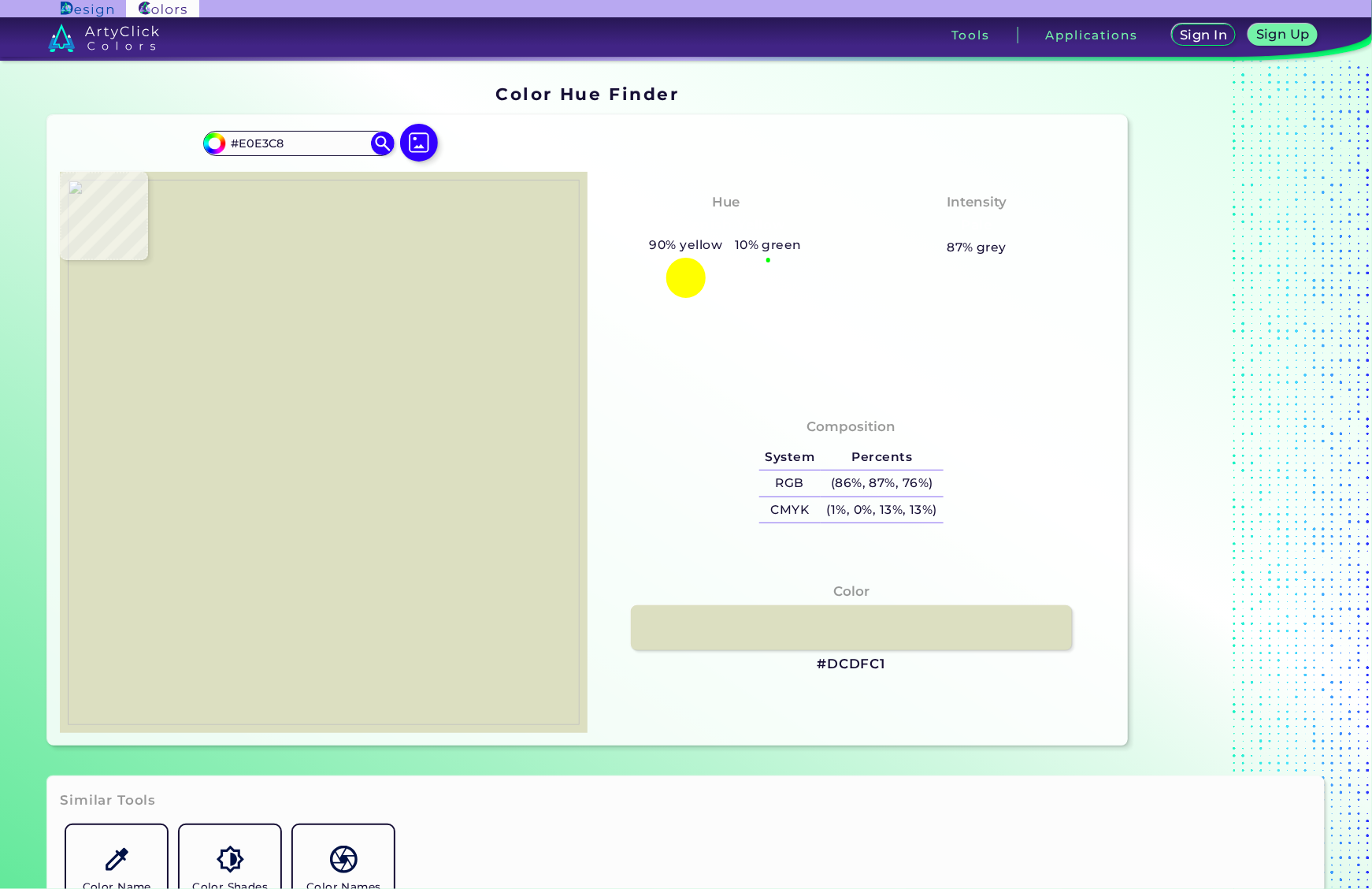
type input "#dee1c4"
type input "#DEE1C4"
type input "#dbdec1"
type input "#DBDEC1"
type input "#e1e4c9"
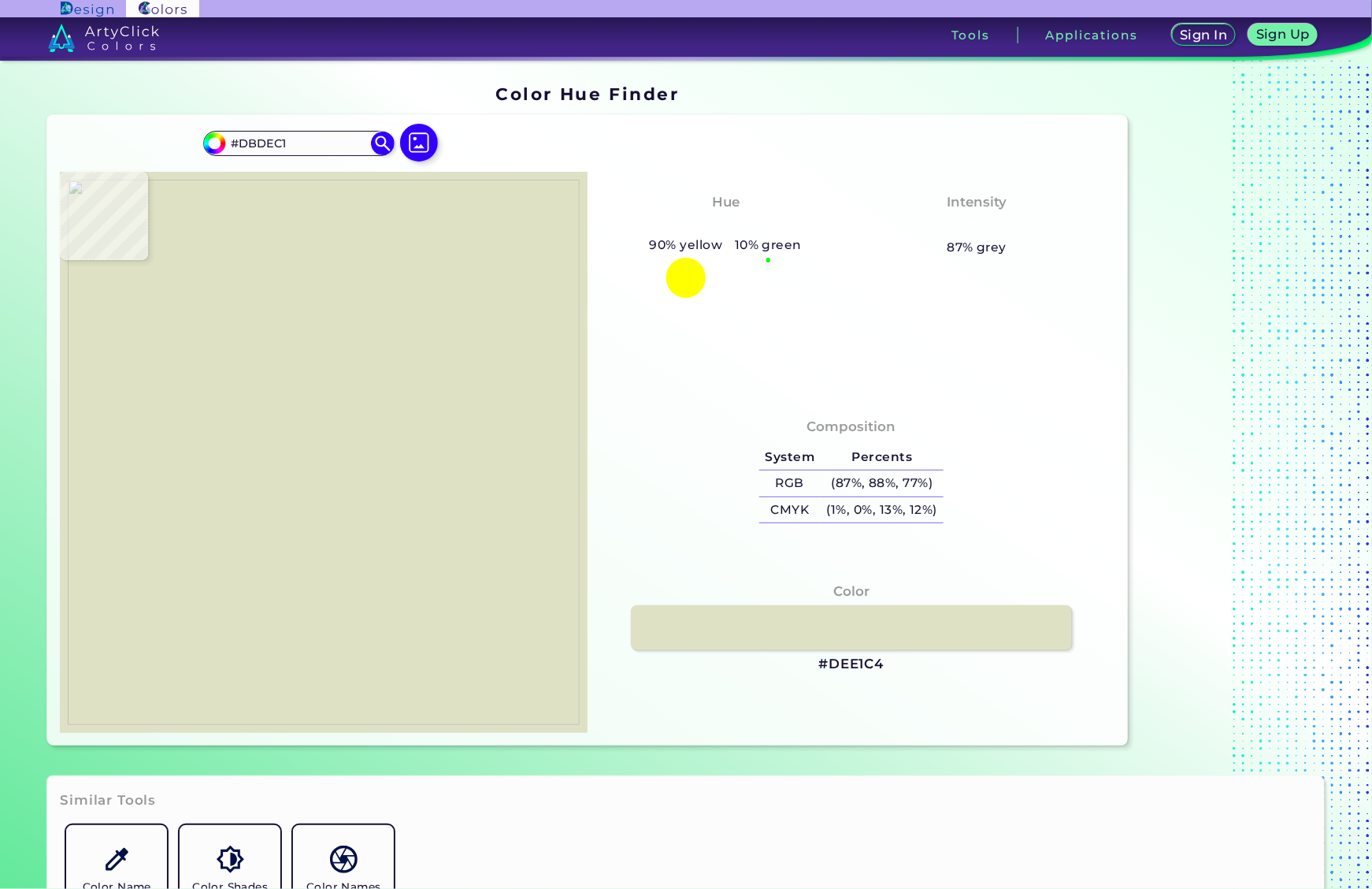
type input "#E1E4C9"
type input "#e0e3c8"
type input "#E0E3C8"
type input "#dee1c5"
type input "#DEE1C5"
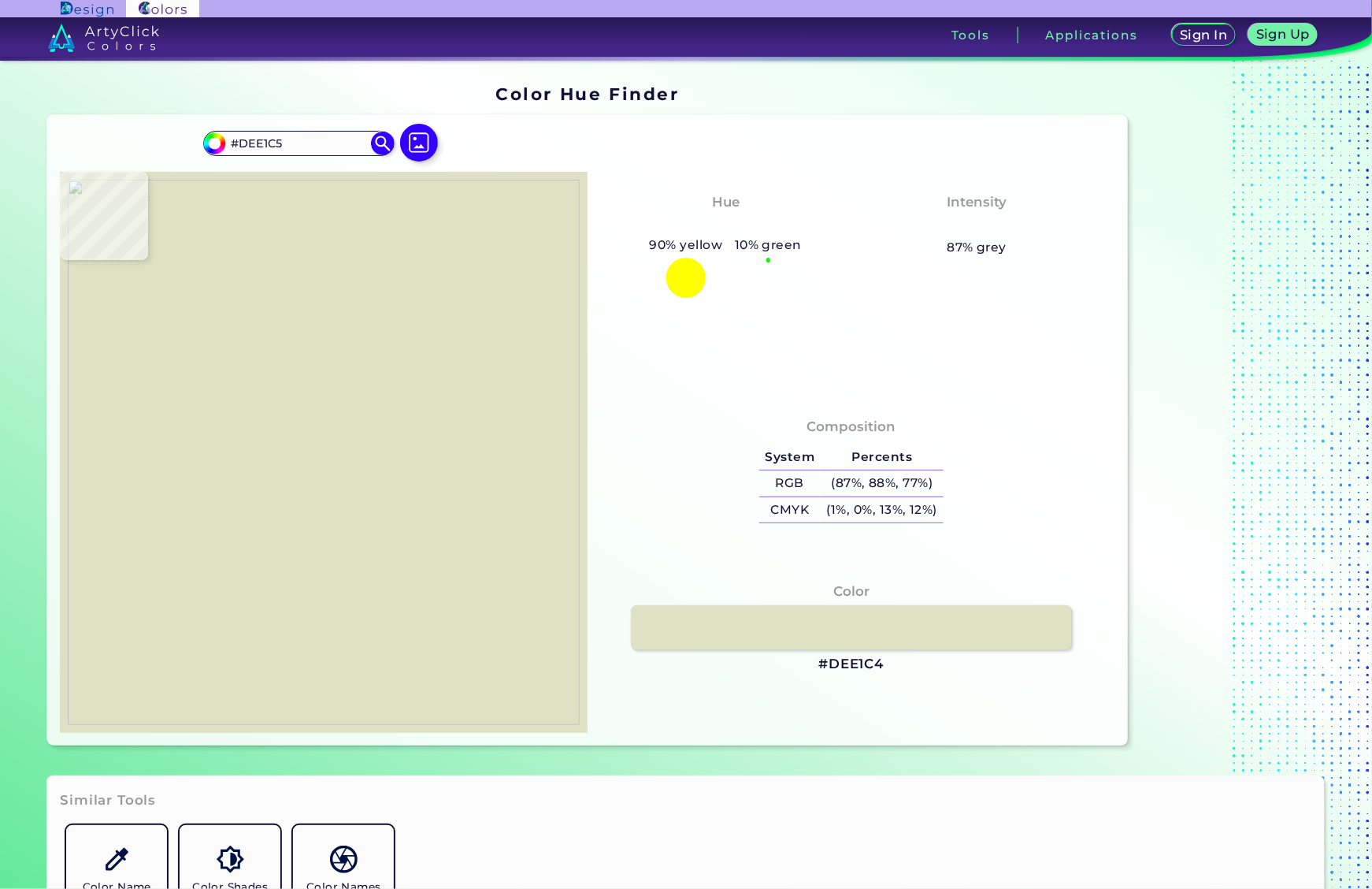
type input "#dfe2c6"
type input "#DFE2C6"
type input "#dee1c5"
type input "#DEE1C5"
type input "#dfe2c5"
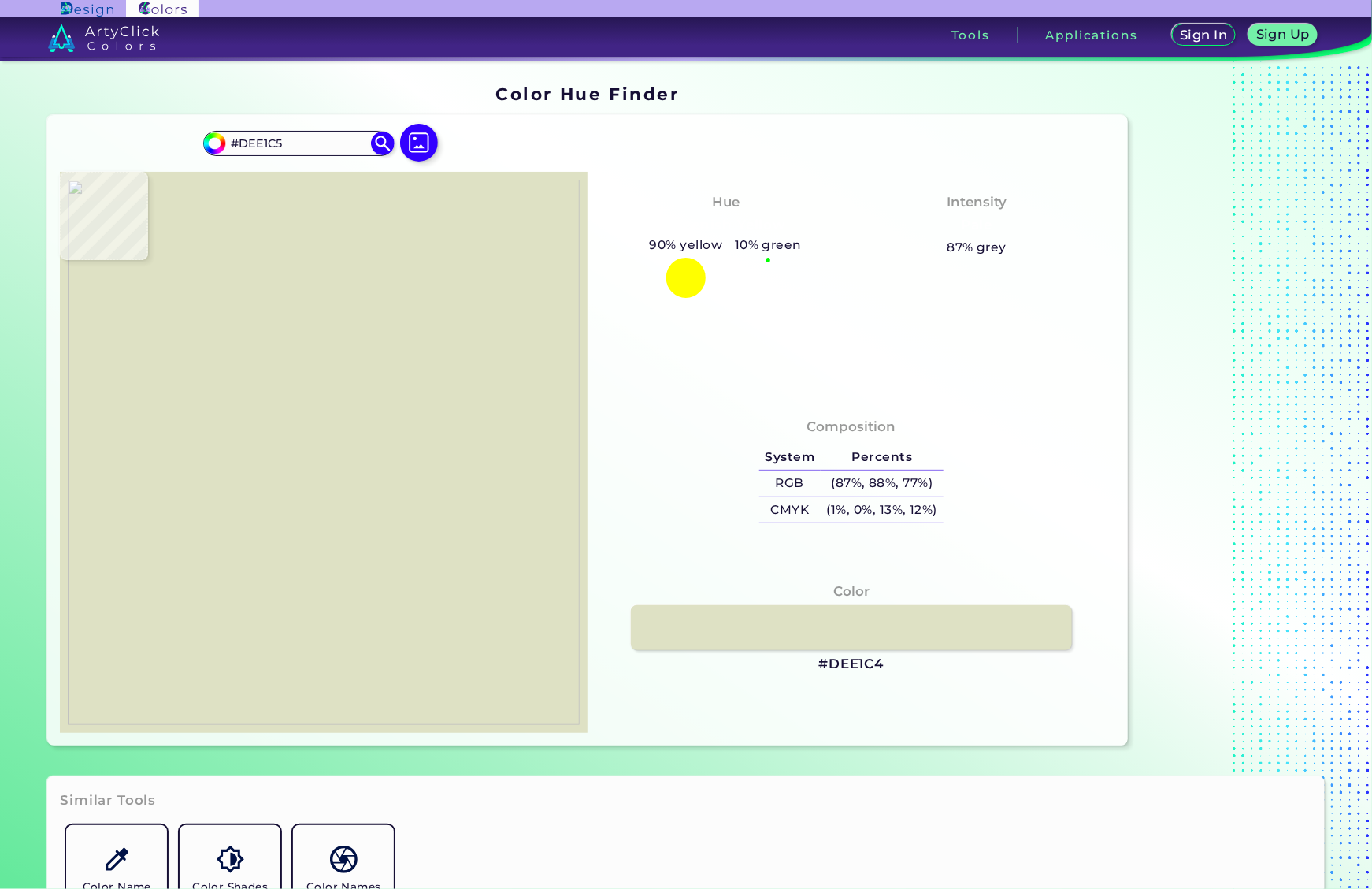
type input "#DFE2C5"
type input "#dcdfc0"
type input "#DCDFC0"
type input "#d7dabb"
type input "#D7DABB"
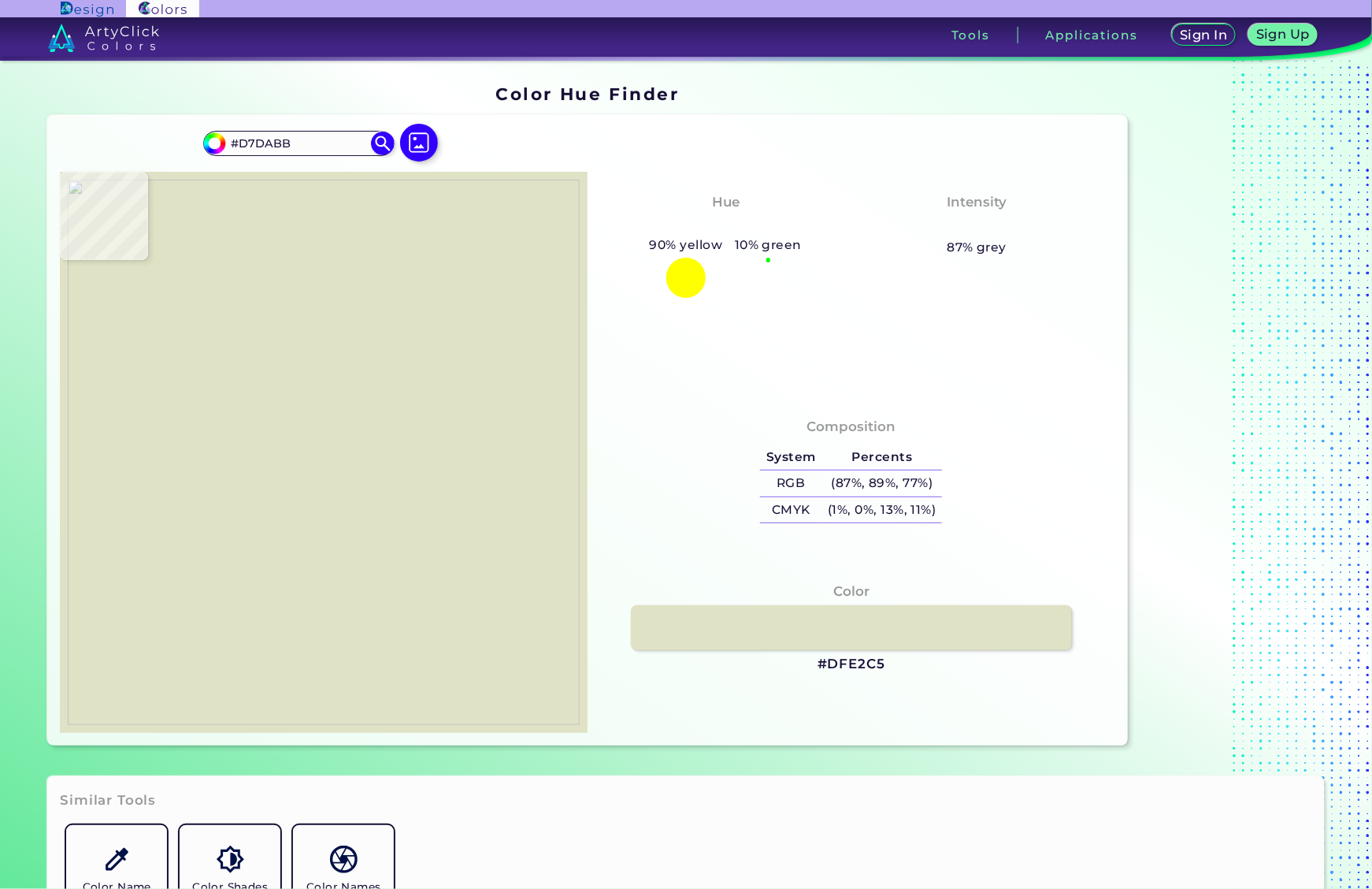
type input "#d9ddbc"
type input "#D9DDBC"
type input "#d9dcbc"
type input "#D9DCBC"
type input "#d9daba"
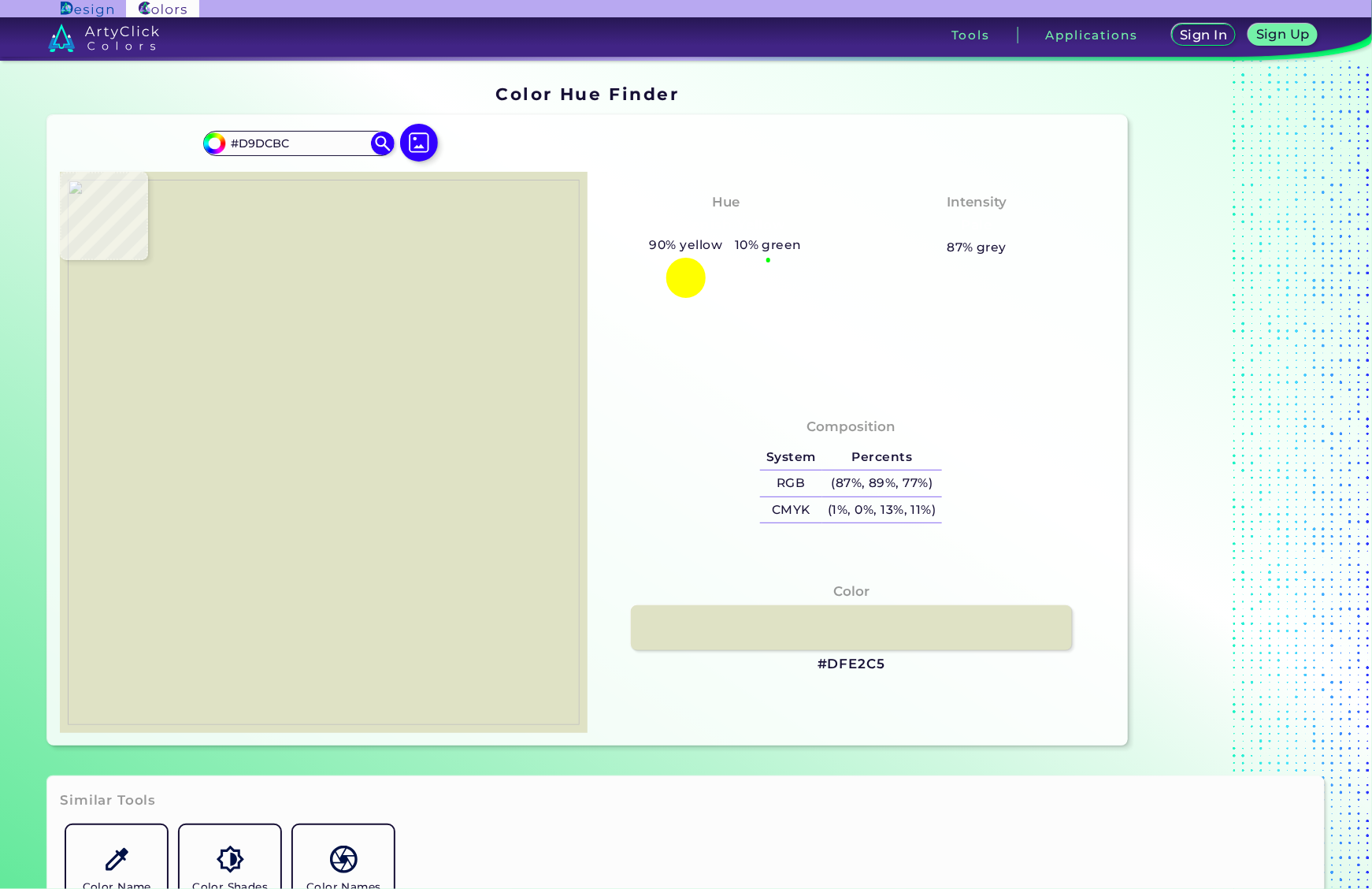
type input "#D9DABA"
type input "#d6d8b7"
type input "#D6D8B7"
type input "#d6dab7"
type input "#D6DAB7"
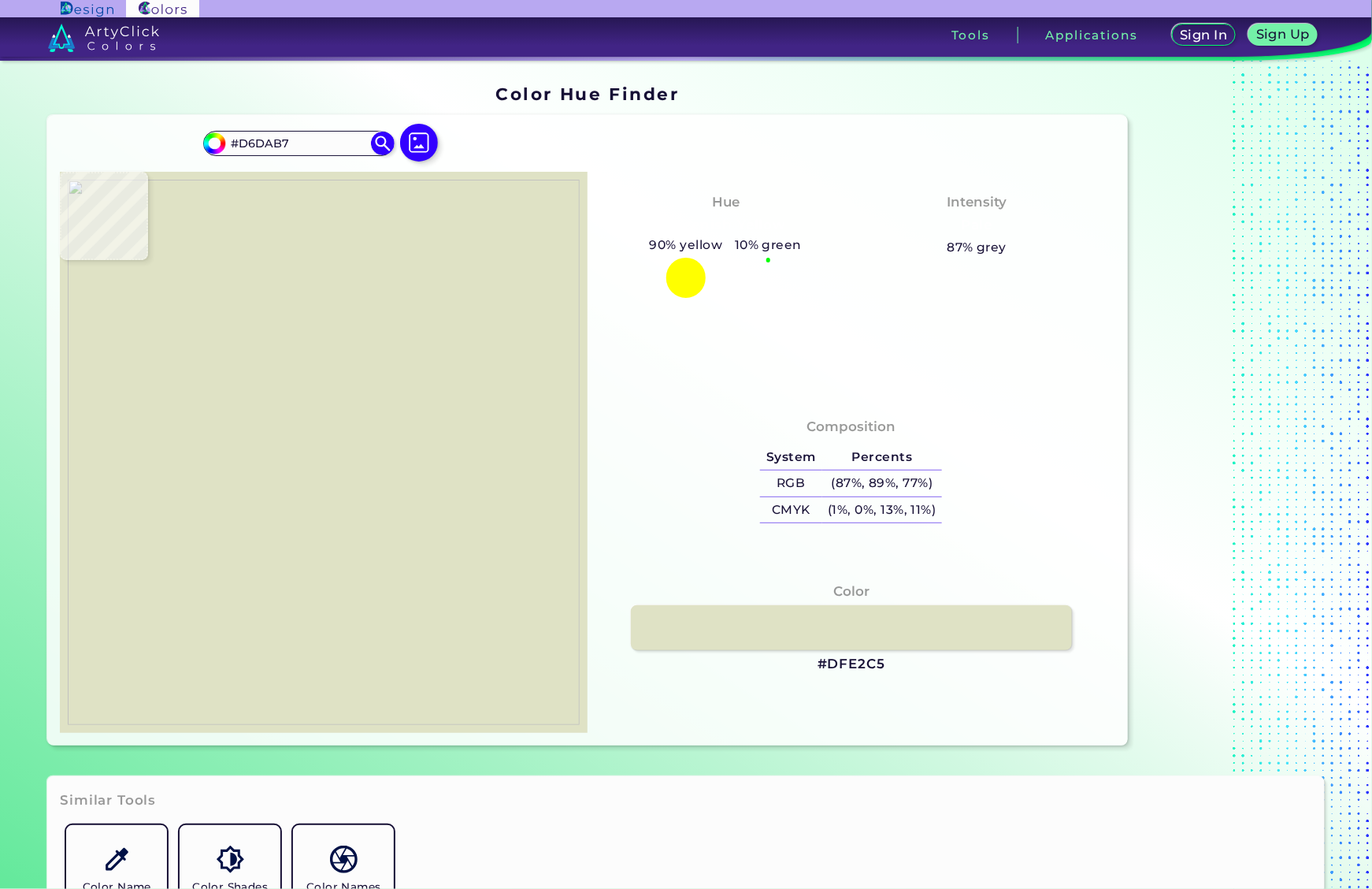
type input "#dde0c2"
type input "#DDE0C2"
type input "#dbdebf"
type input "#DBDEBF"
type input "#dde0c3"
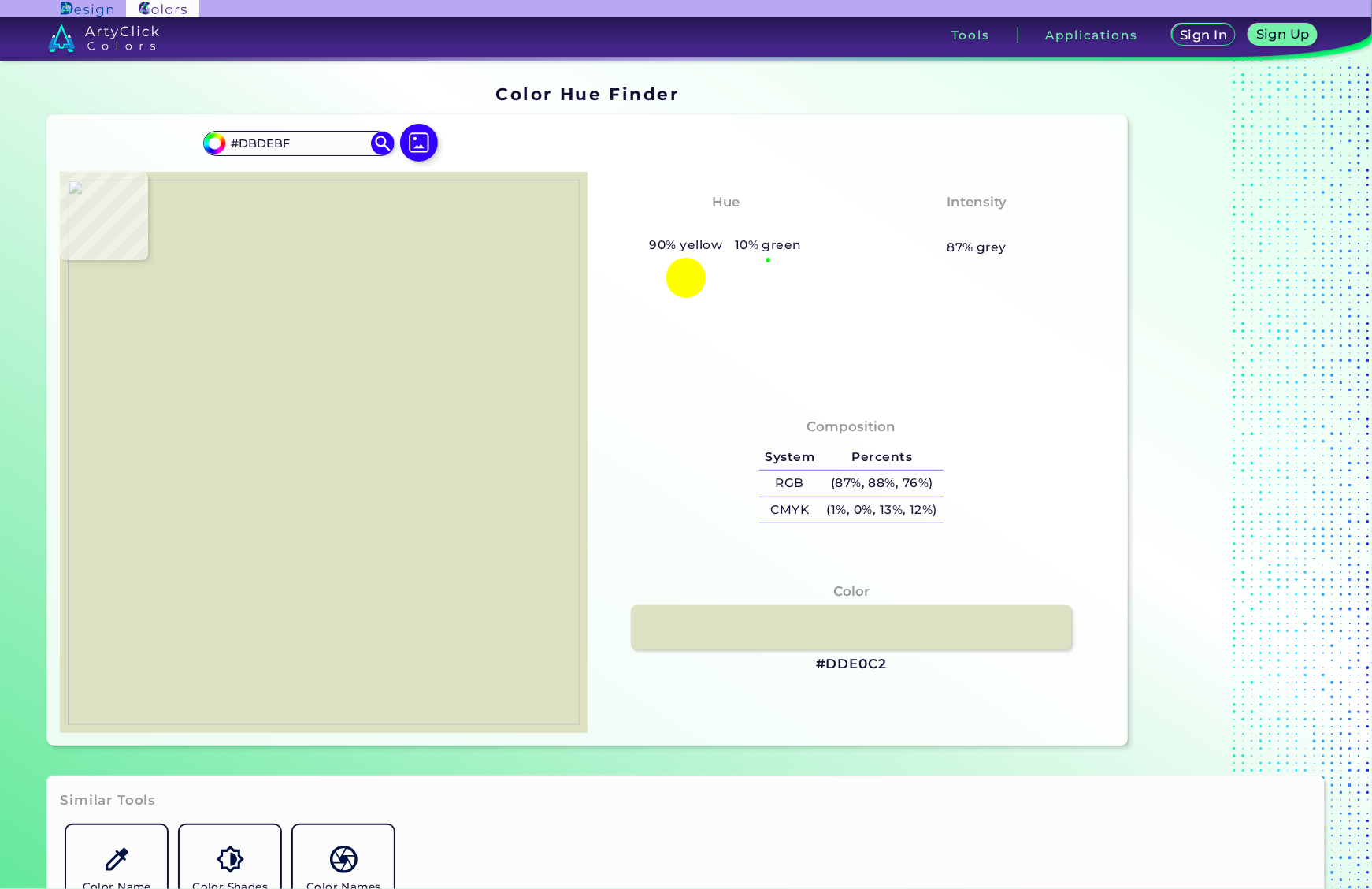
type input "#DDE0C3"
type input "#dfe2c4"
type input "#DFE2C4"
type input "#dbdec0"
type input "#DBDEC0"
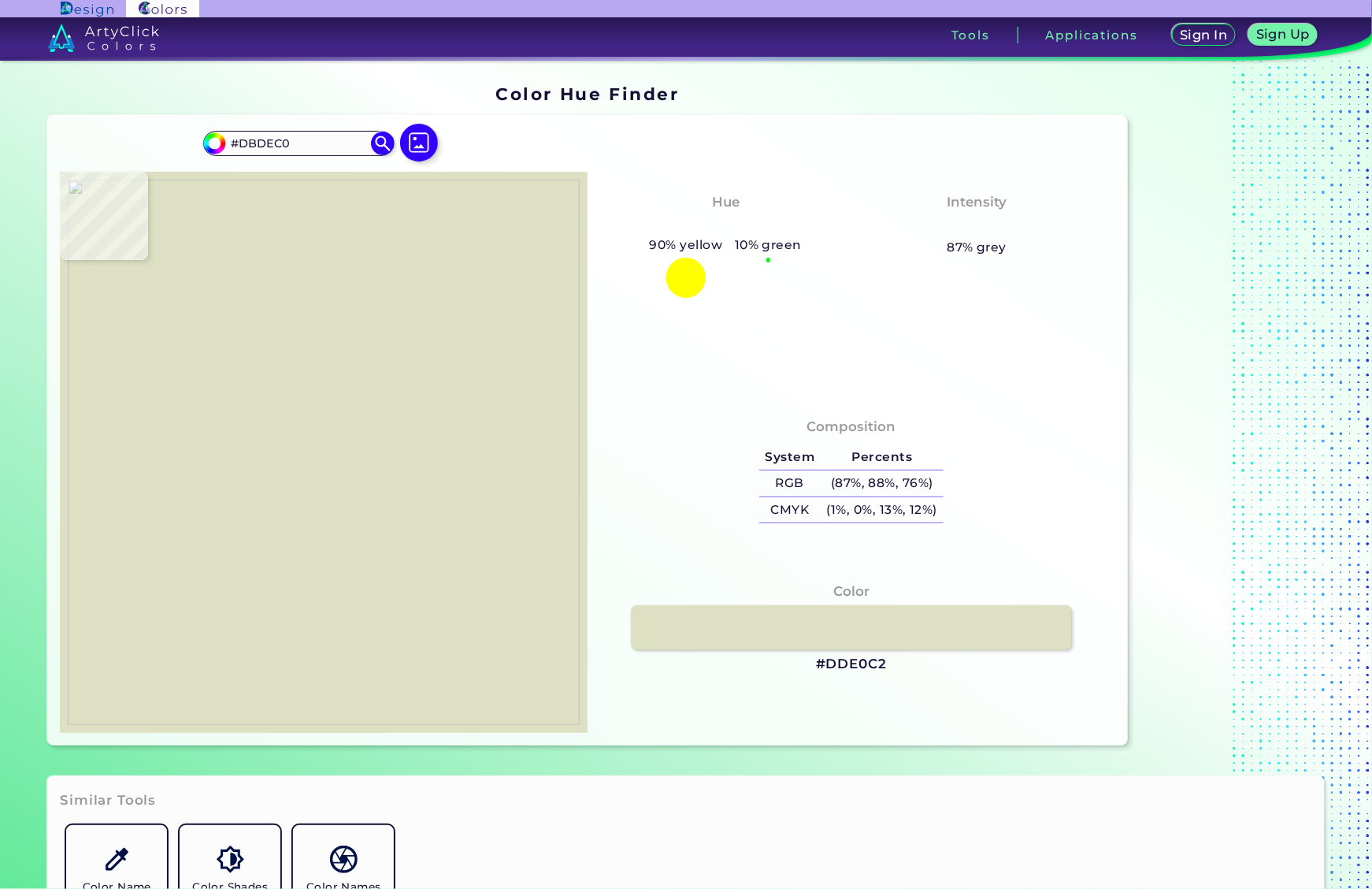
type input "#dde0c2"
type input "#DDE0C2"
type input "#dbdec1"
type input "#DBDEC1"
type input "#dbdec0"
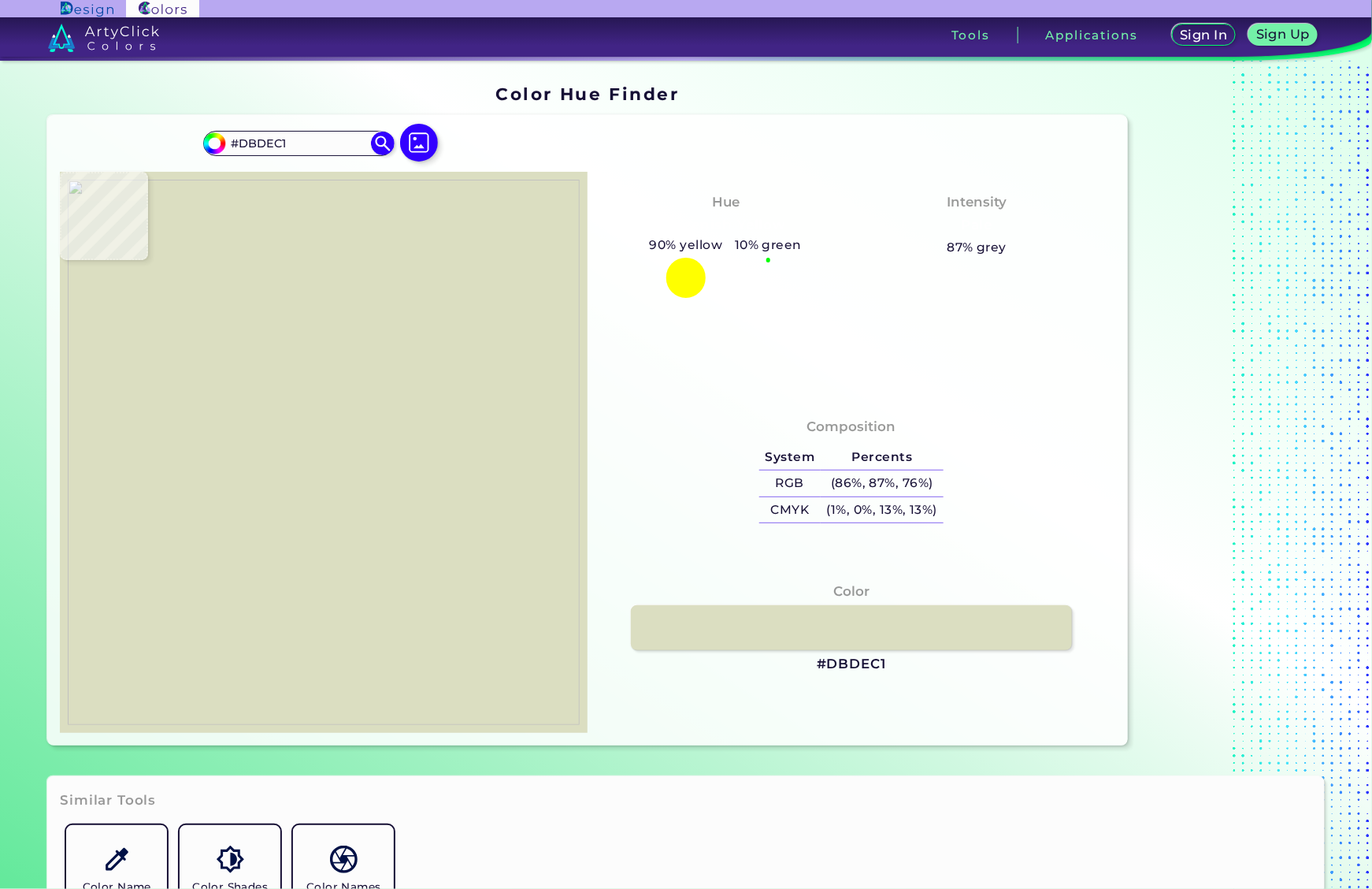
type input "#DBDEC0"
type input "#d8dbbc"
type input "#D8DBBC"
type input "#dbdec1"
type input "#DBDEC1"
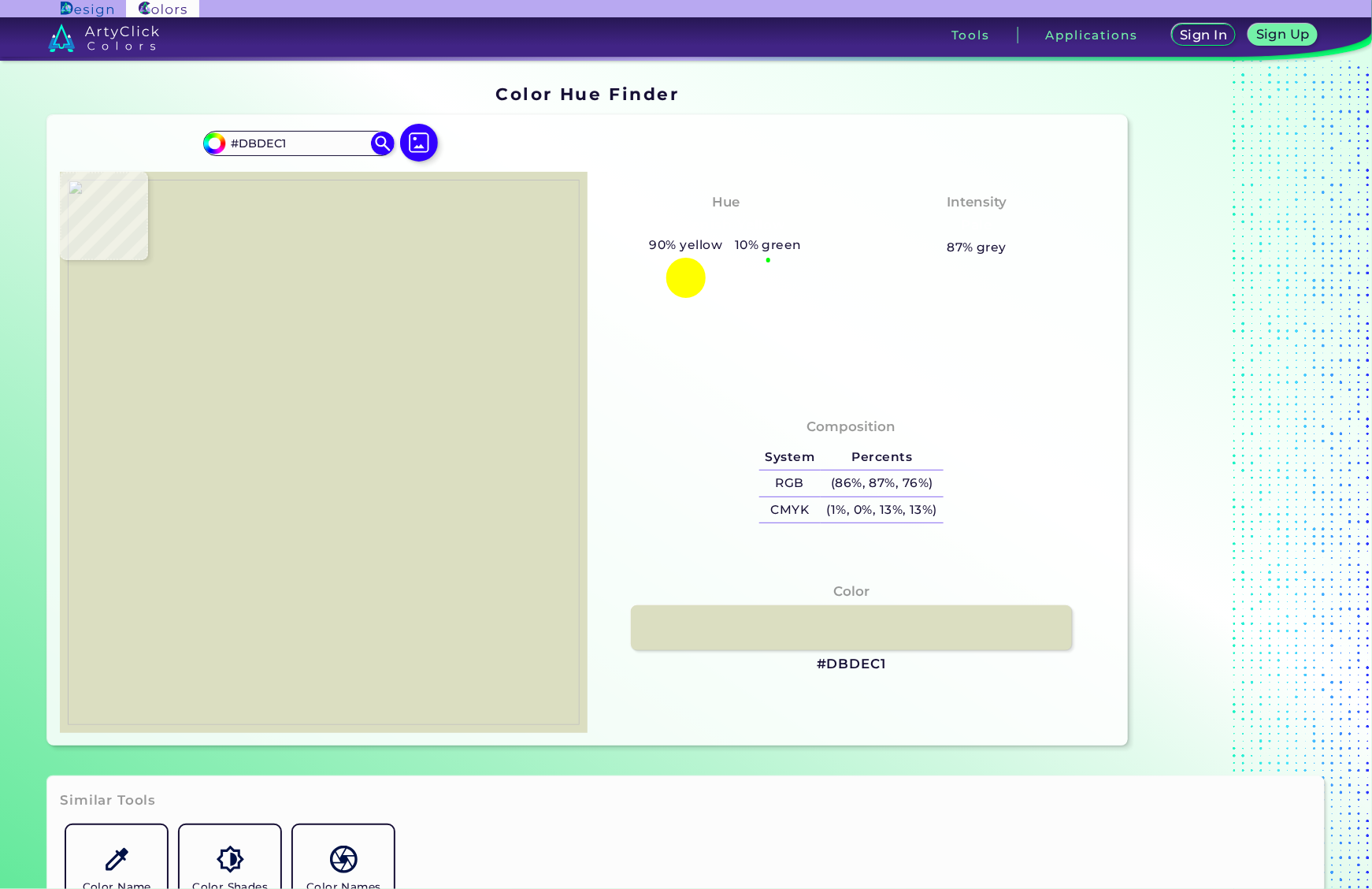
type input "#d9dcbd"
type input "#D9DCBD"
type input "#dcdfc2"
type input "#DCDFC2"
type input "#daddbe"
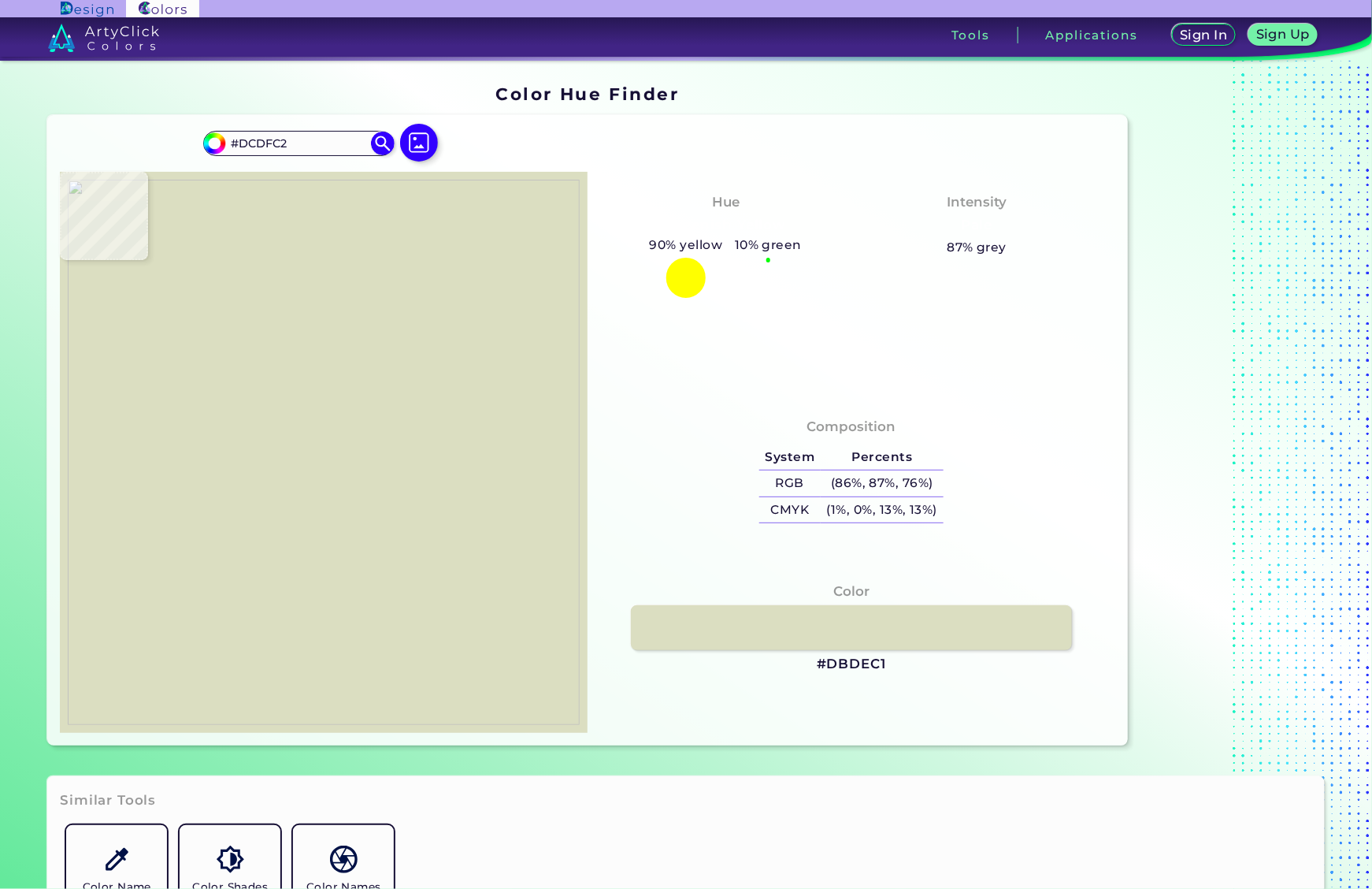
type input "#DADDBE"
type input "#e0e3c6"
type input "#E0E3C6"
type input "#e3e3c5"
type input "#E3E3C5"
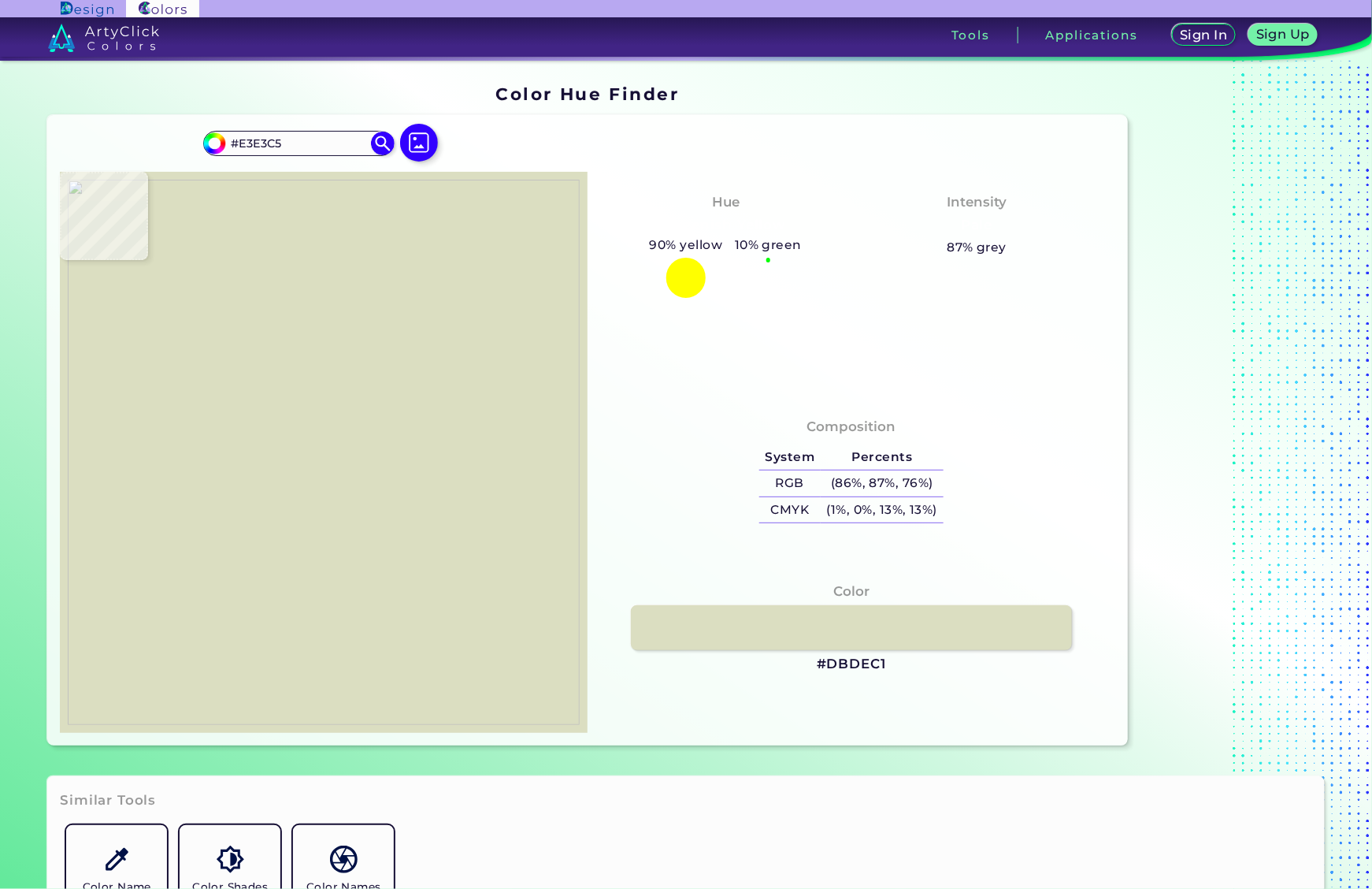
type input "#dfe1c2"
type input "#DFE1C2"
type input "#dedfc0"
type input "#DEDFC0"
type input "#e6e6c9"
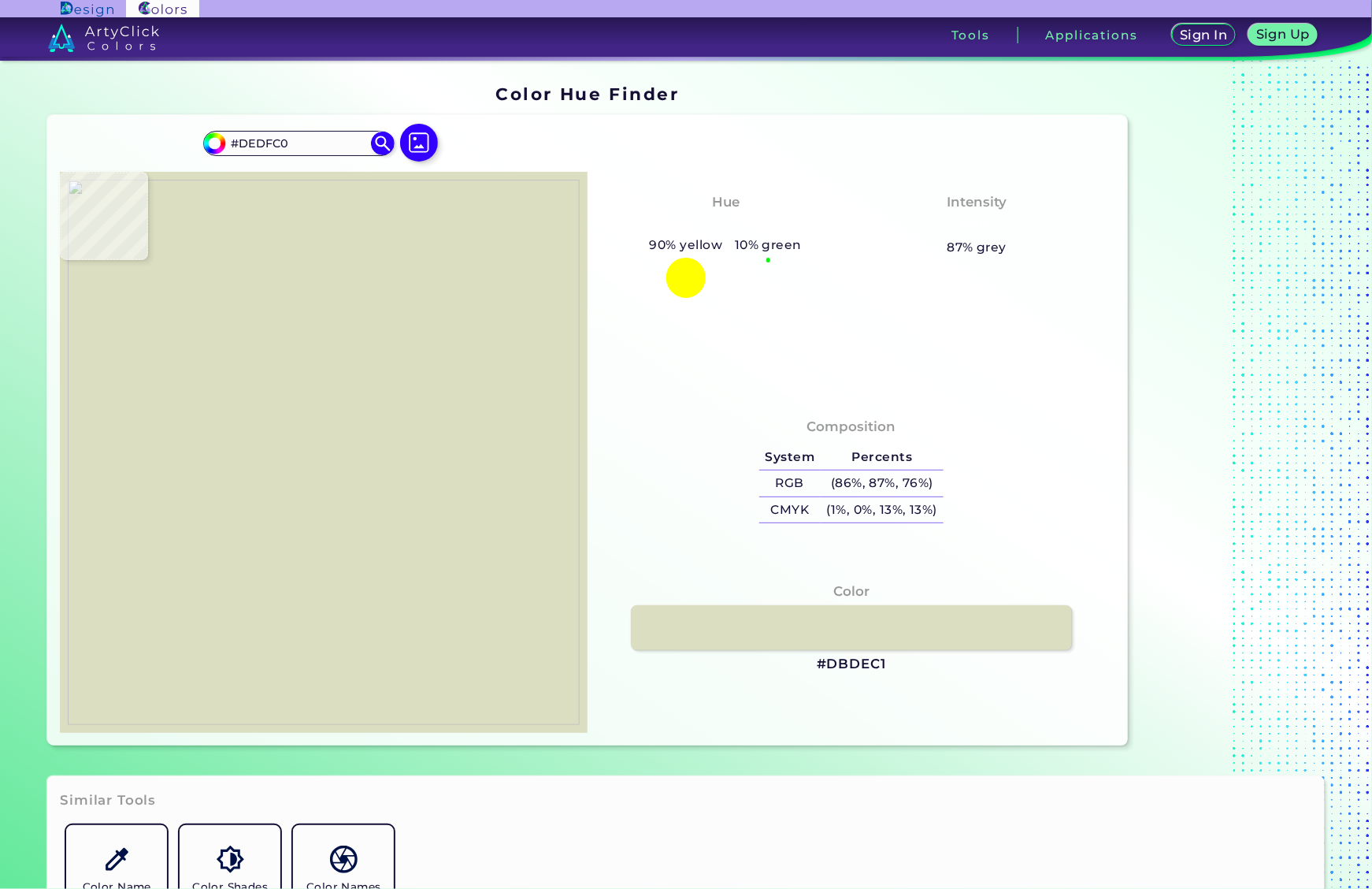
type input "#E6E6C9"
type input "#000000"
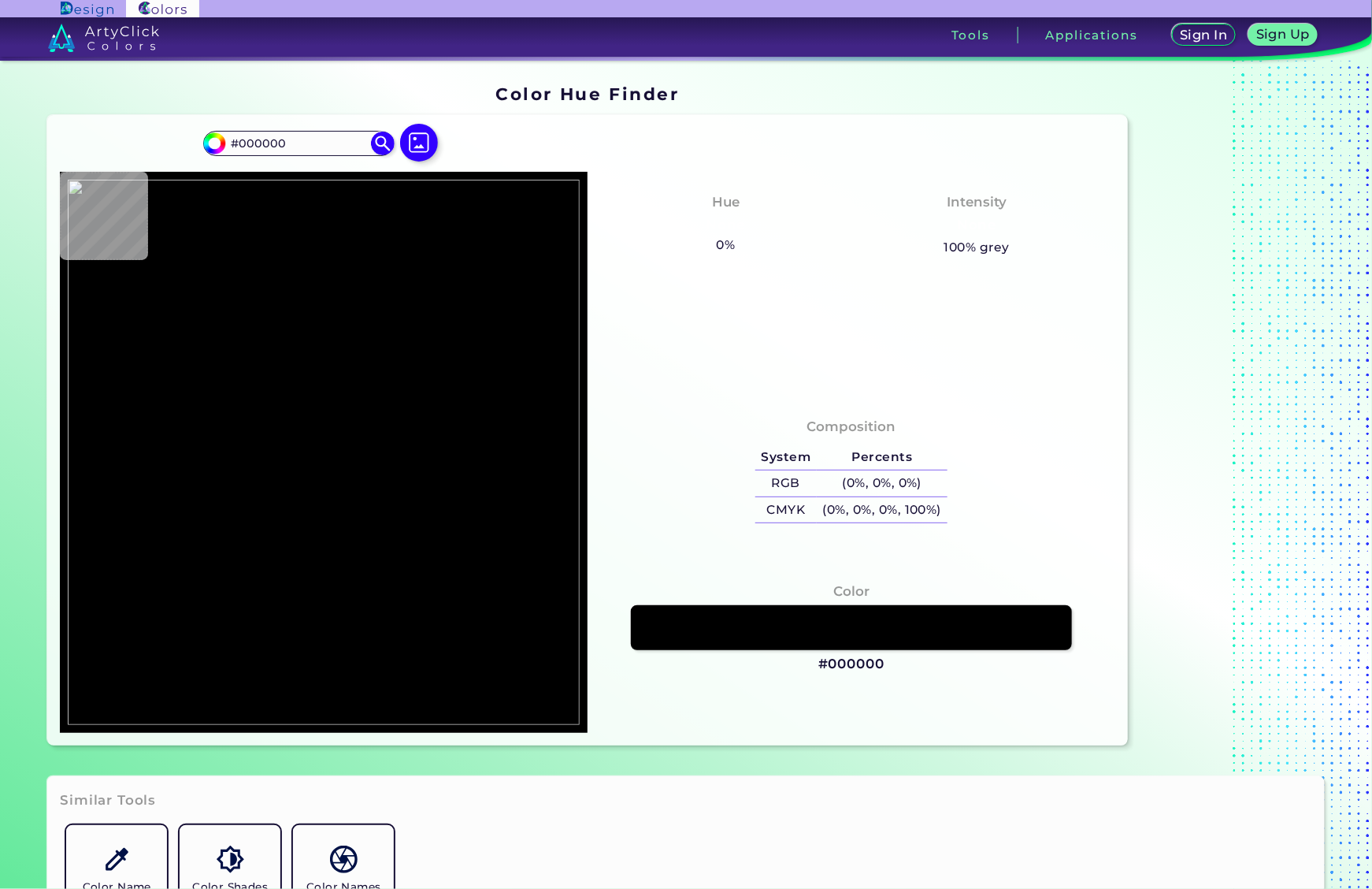
type input "#e5e5e3"
type input "#E5E5E3"
type input "#dbdfbc"
type input "#DBDFBC"
type input "#dfe2cd"
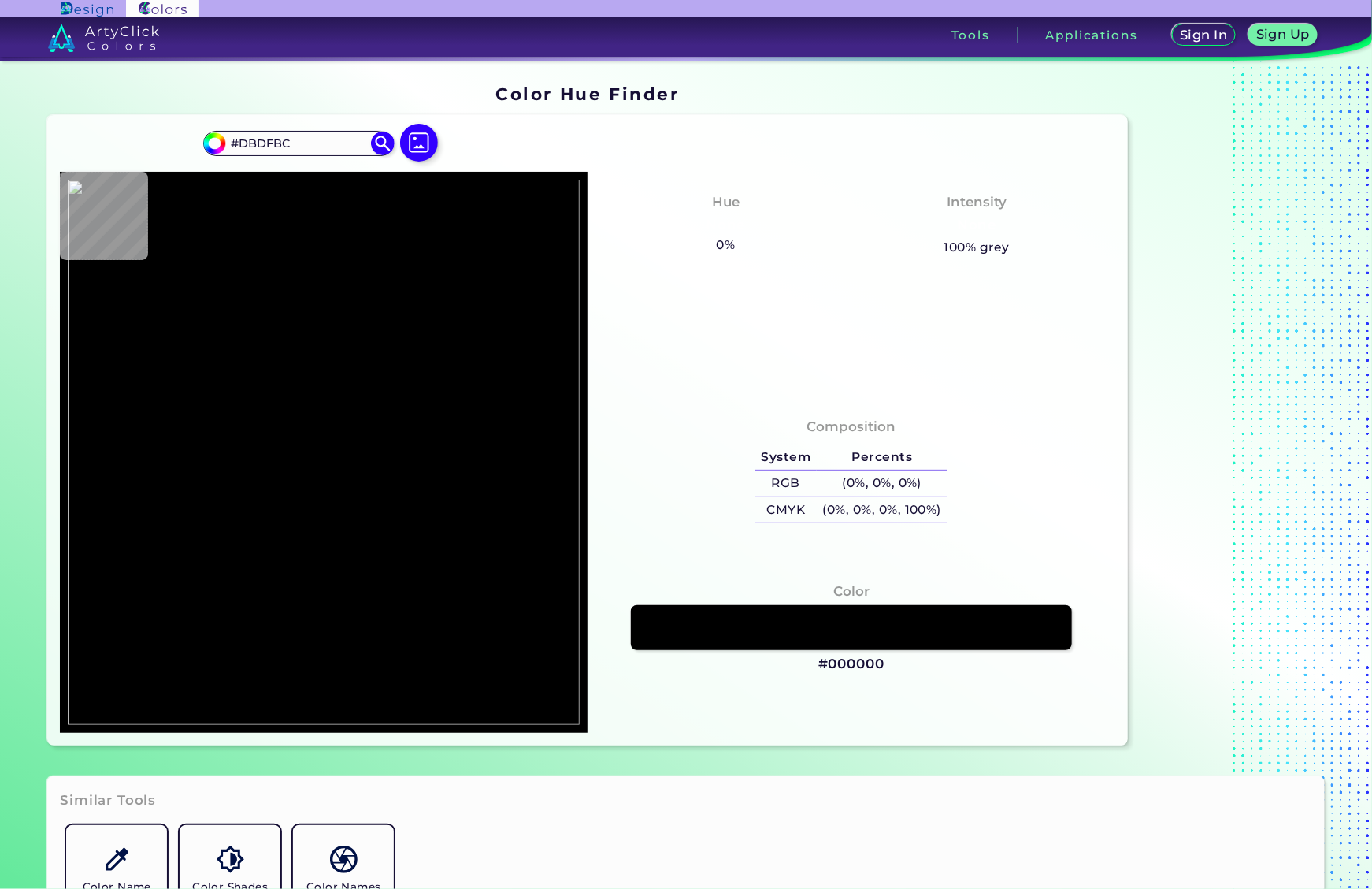
type input "#DFE2CD"
